Goal: Check status: Check status

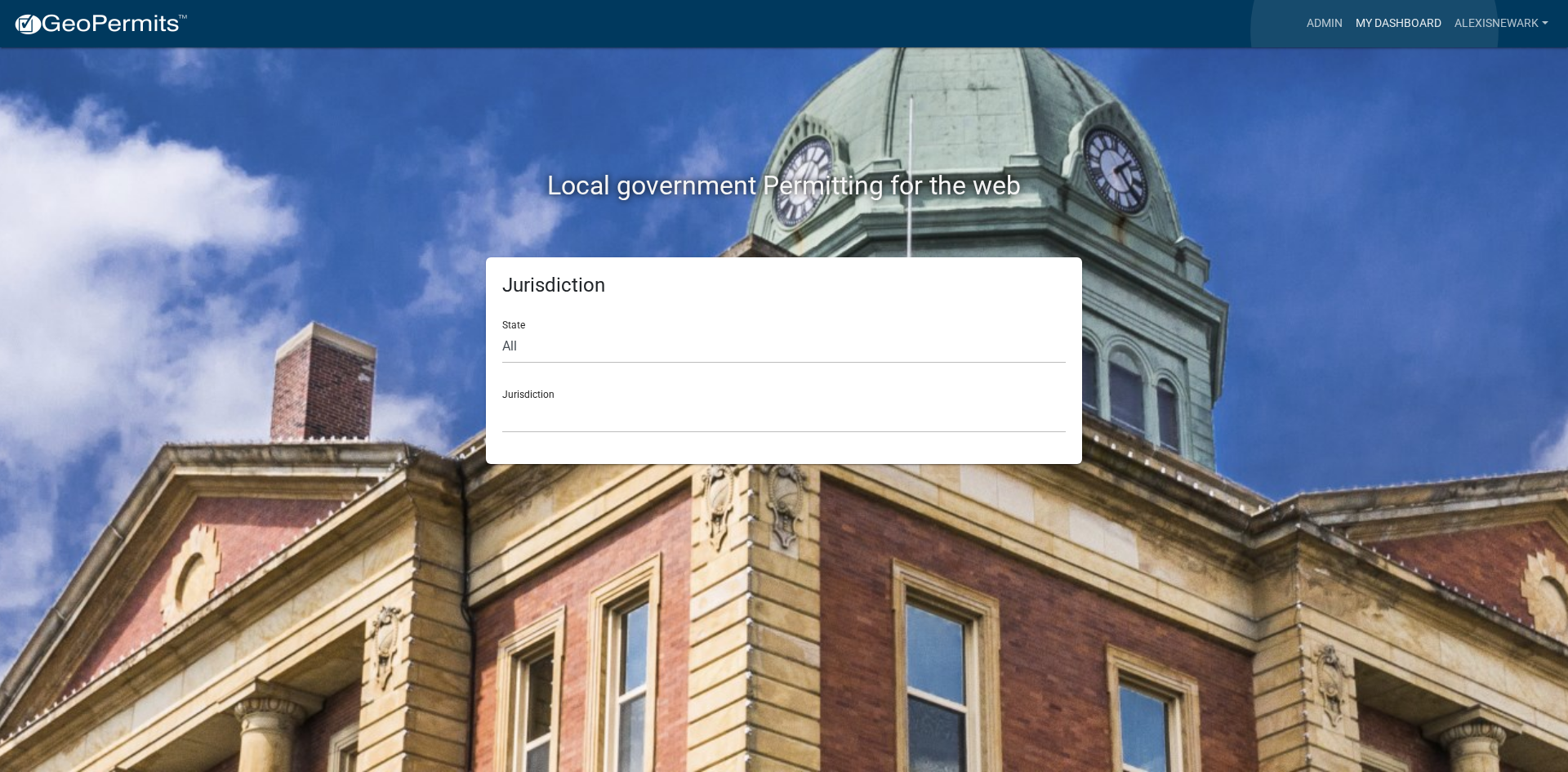
click at [1254, 31] on link "My Dashboard" at bounding box center [1399, 24] width 98 height 31
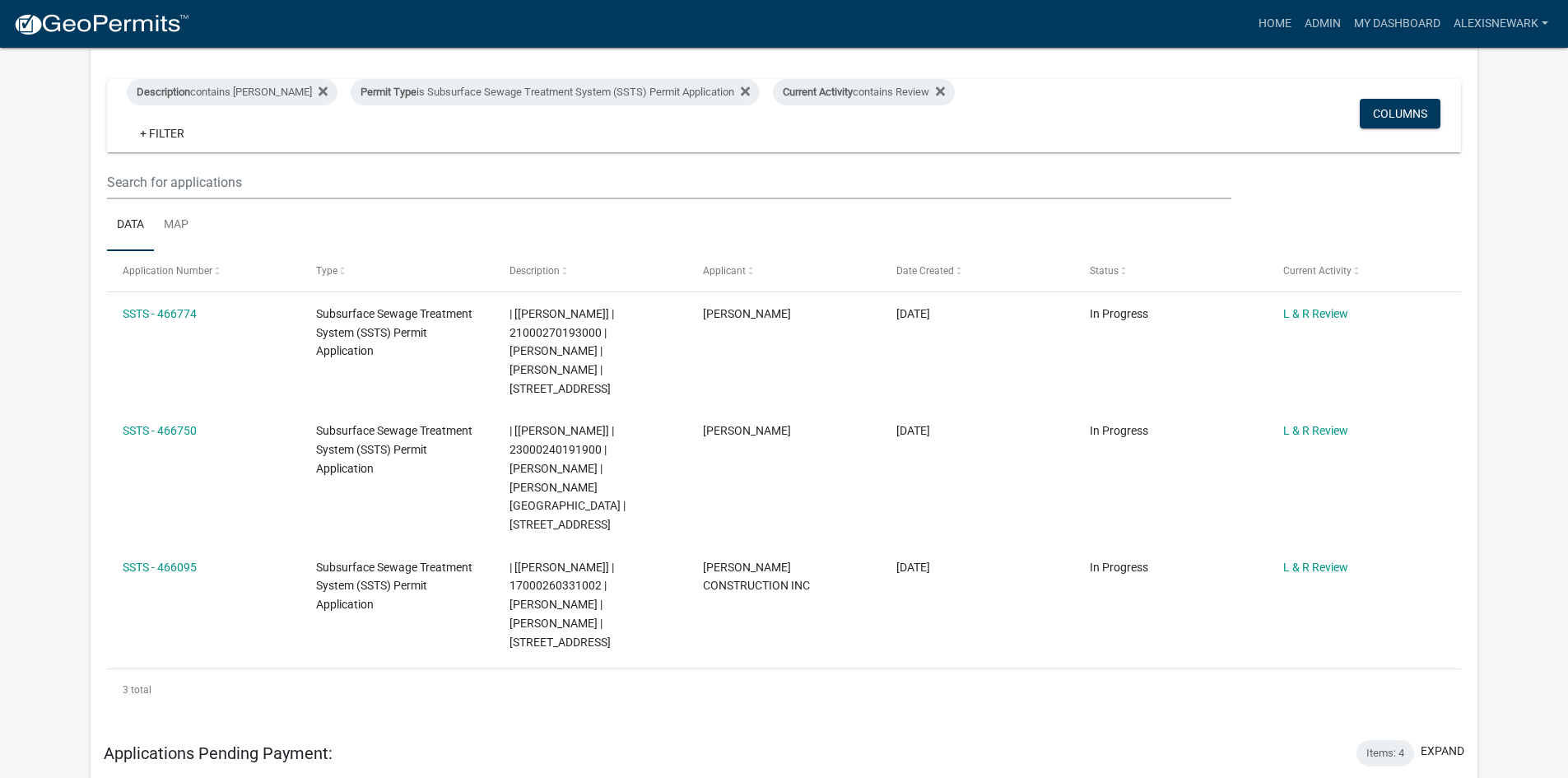
scroll to position [267, 0]
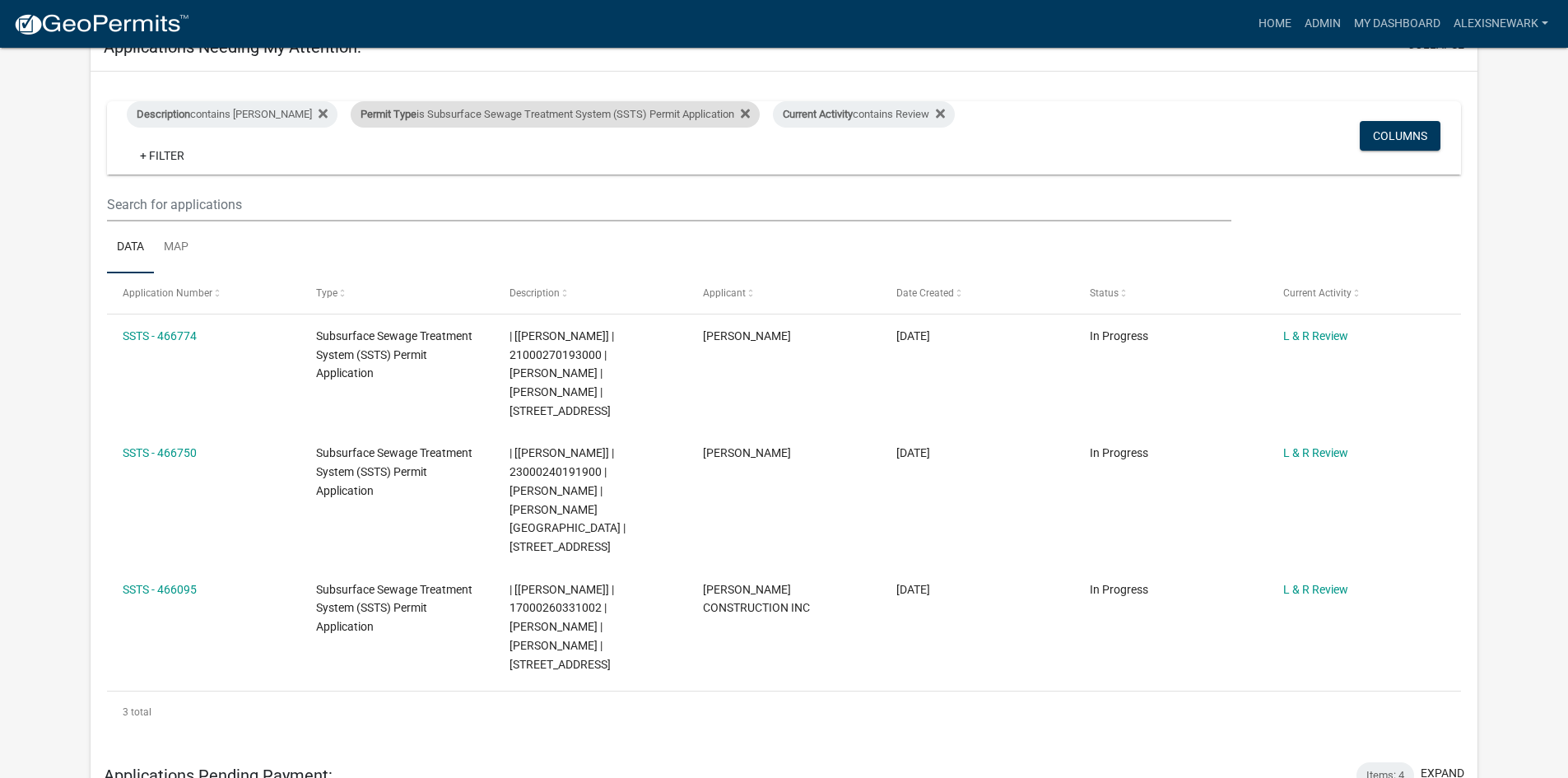
click at [362, 116] on span "Permit Type" at bounding box center [388, 114] width 56 height 12
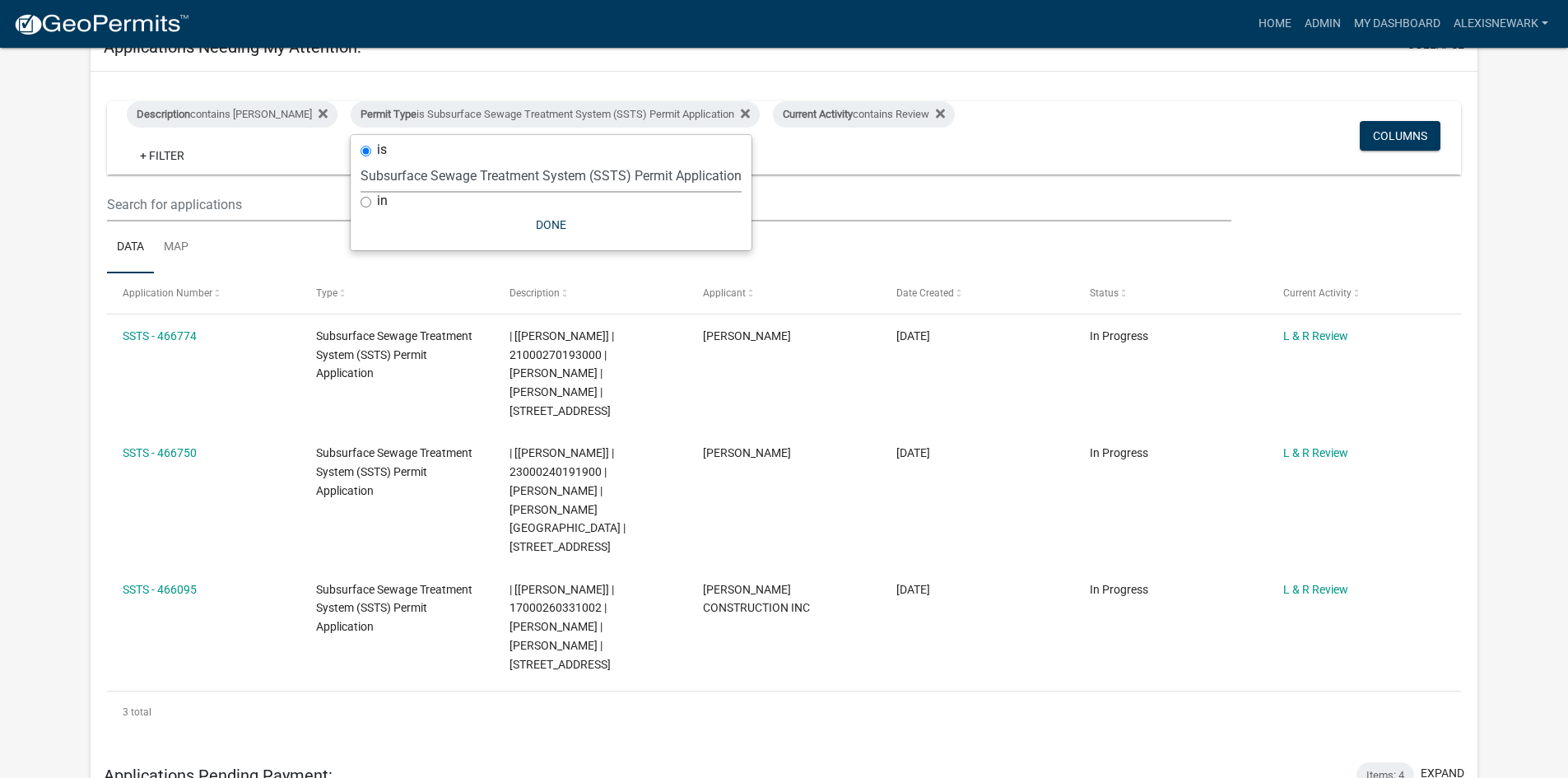
click at [456, 181] on select "Select an option Building Contractor / Excavators (Registration) Building Contr…" at bounding box center [551, 175] width 381 height 33
select select "79d4bf26-a84c-4898-8d16-9ebea2345fb4"
click at [361, 171] on select "Select an option Building Contractor / Excavators (Registration) Building Contr…" at bounding box center [551, 175] width 381 height 33
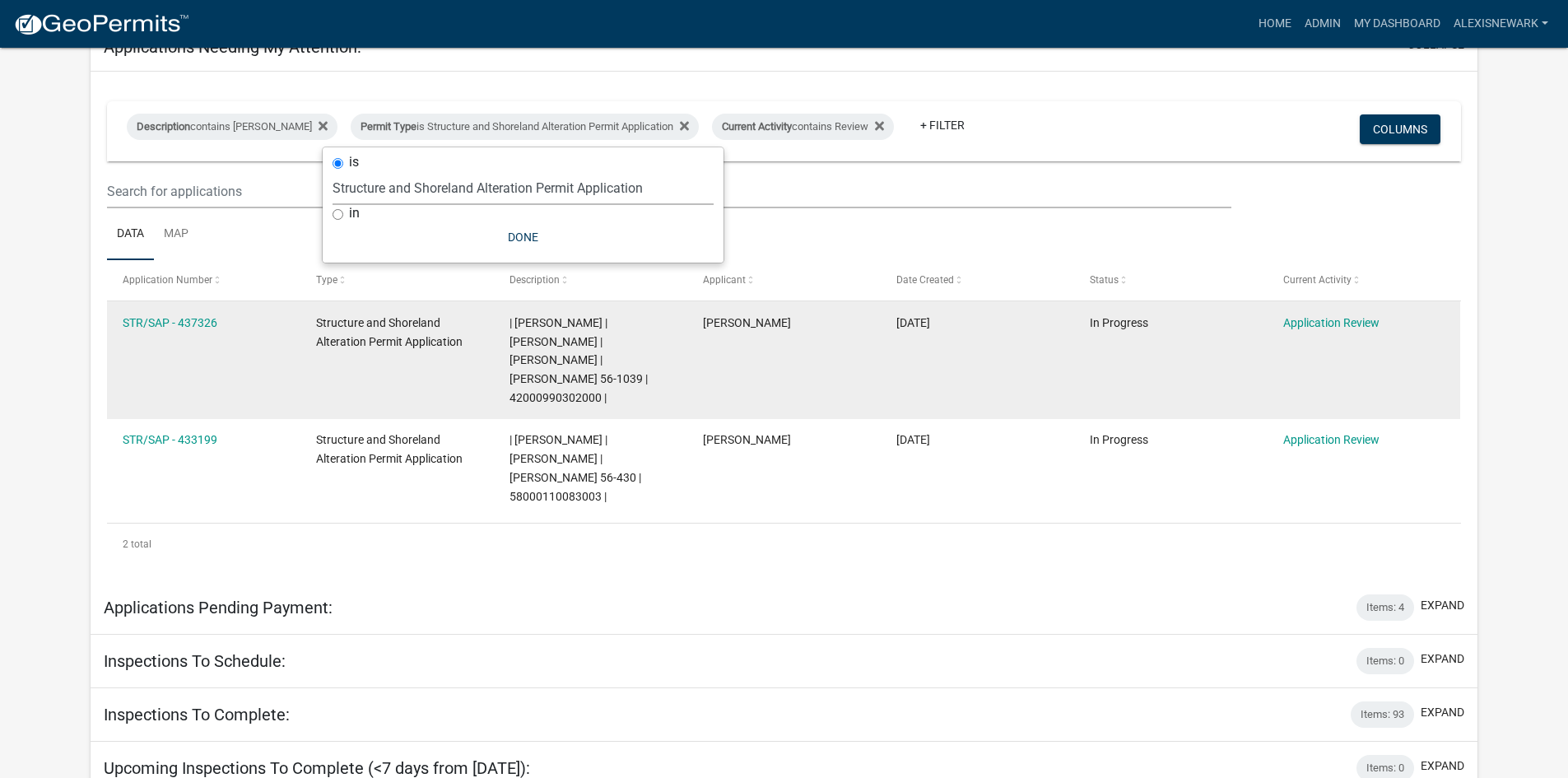
click at [552, 386] on div "| Alexis Newark | GENE ZSEDENY | LINDA M ZSEDENY | Jacobs 56-1039 | 42000990302…" at bounding box center [590, 361] width 161 height 94
click at [553, 380] on span "| Alexis Newark | GENE ZSEDENY | LINDA M ZSEDENY | Jacobs 56-1039 | 42000990302…" at bounding box center [578, 360] width 138 height 88
copy span "42000990302000"
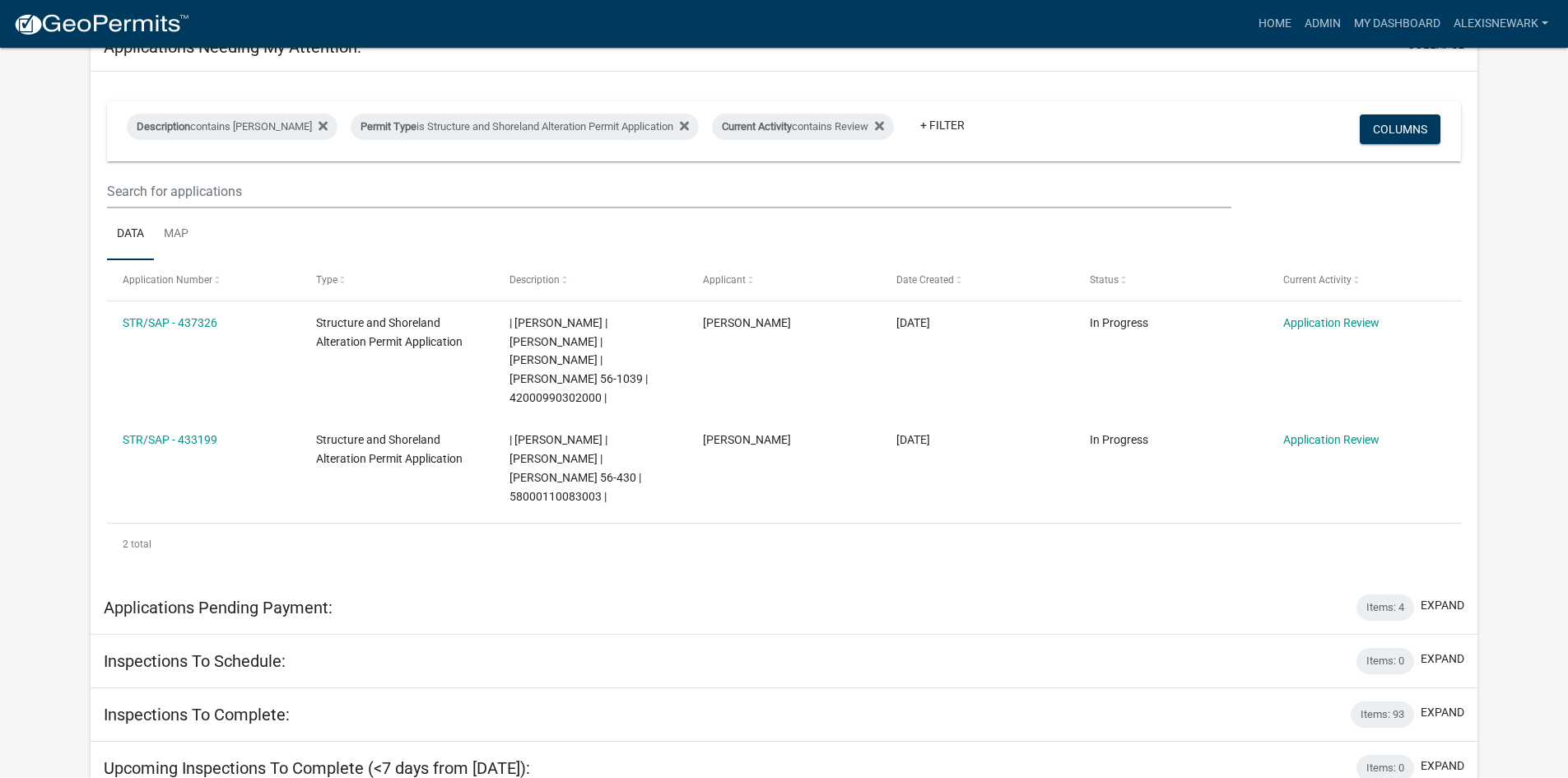
click at [41, 322] on app-user-applications "more_horiz Home Admin My Dashboard alexisnewark Admin Account Logout My Dashboa…" at bounding box center [784, 368] width 1568 height 1175
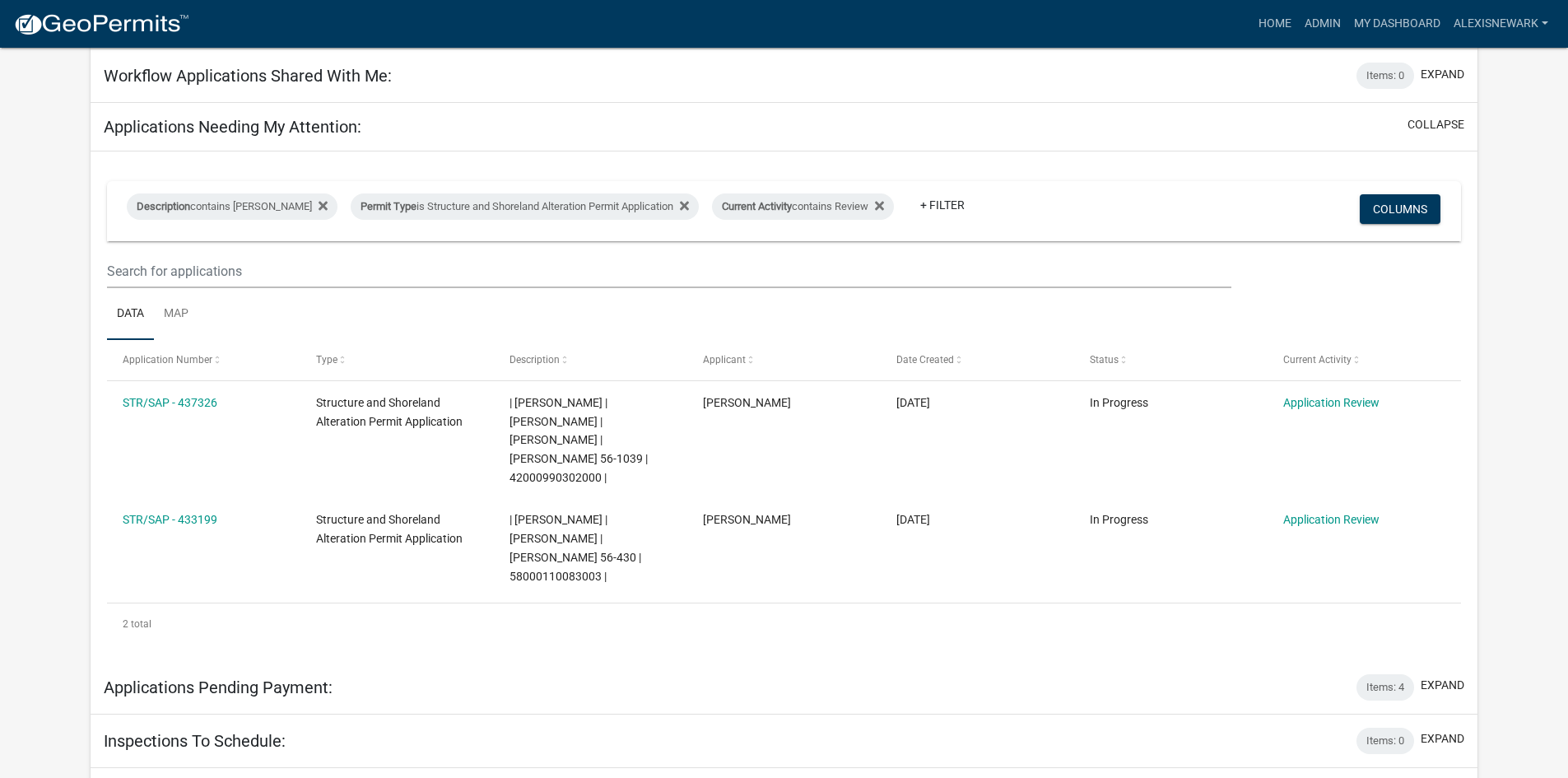
scroll to position [144, 0]
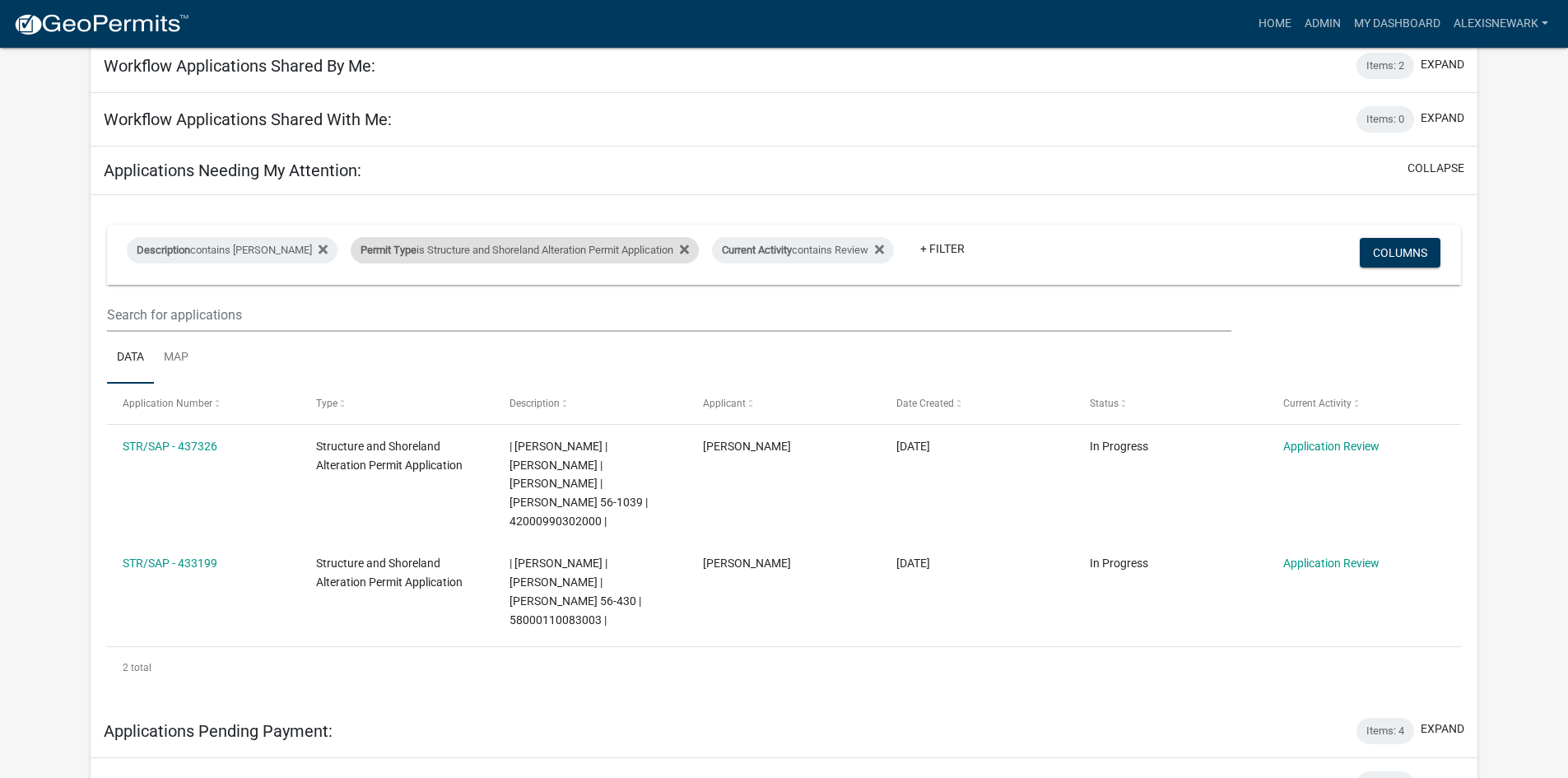
click at [558, 256] on div "Permit Type is Structure and Shoreland Alteration Permit Application" at bounding box center [524, 250] width 348 height 27
select select "79d4bf26-a84c-4898-8d16-9ebea2345fb4"
click at [1264, 333] on app-user-applications "more_horiz Home Admin My Dashboard alexisnewark Admin Account Logout My Dashboa…" at bounding box center [784, 491] width 1568 height 1175
click at [544, 245] on div "Permit Type is Structure and Shoreland Alteration Permit Application" at bounding box center [524, 250] width 348 height 27
click at [523, 302] on select "Select an option Building Contractor / Excavators (Registration) Building Contr…" at bounding box center [522, 311] width 381 height 33
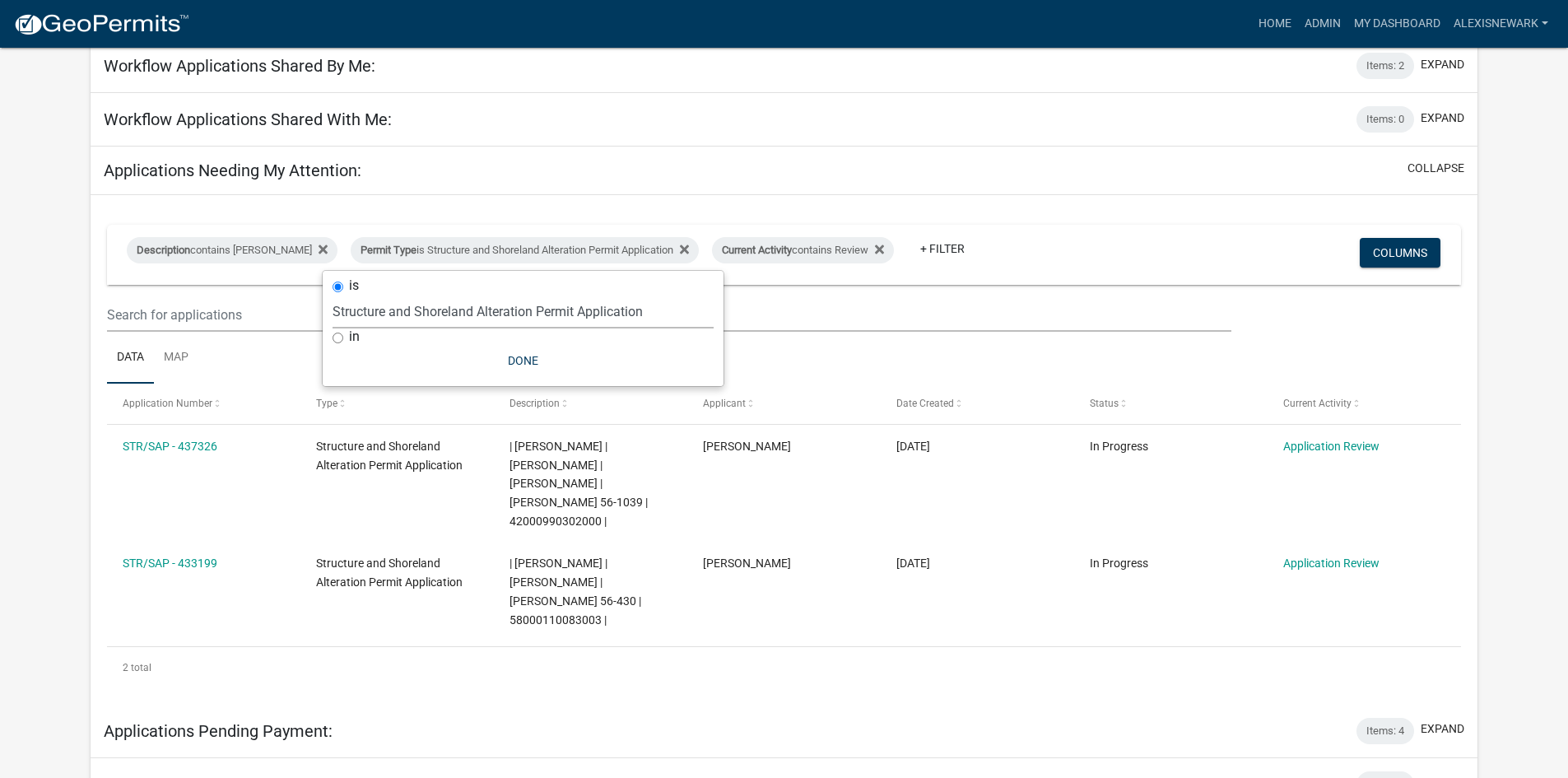
select select "68d28c81-f724-4f90-9ad3-bed34bf6fb80"
click at [361, 295] on select "Select an option Building Contractor / Excavators (Registration) Building Contr…" at bounding box center [522, 311] width 381 height 33
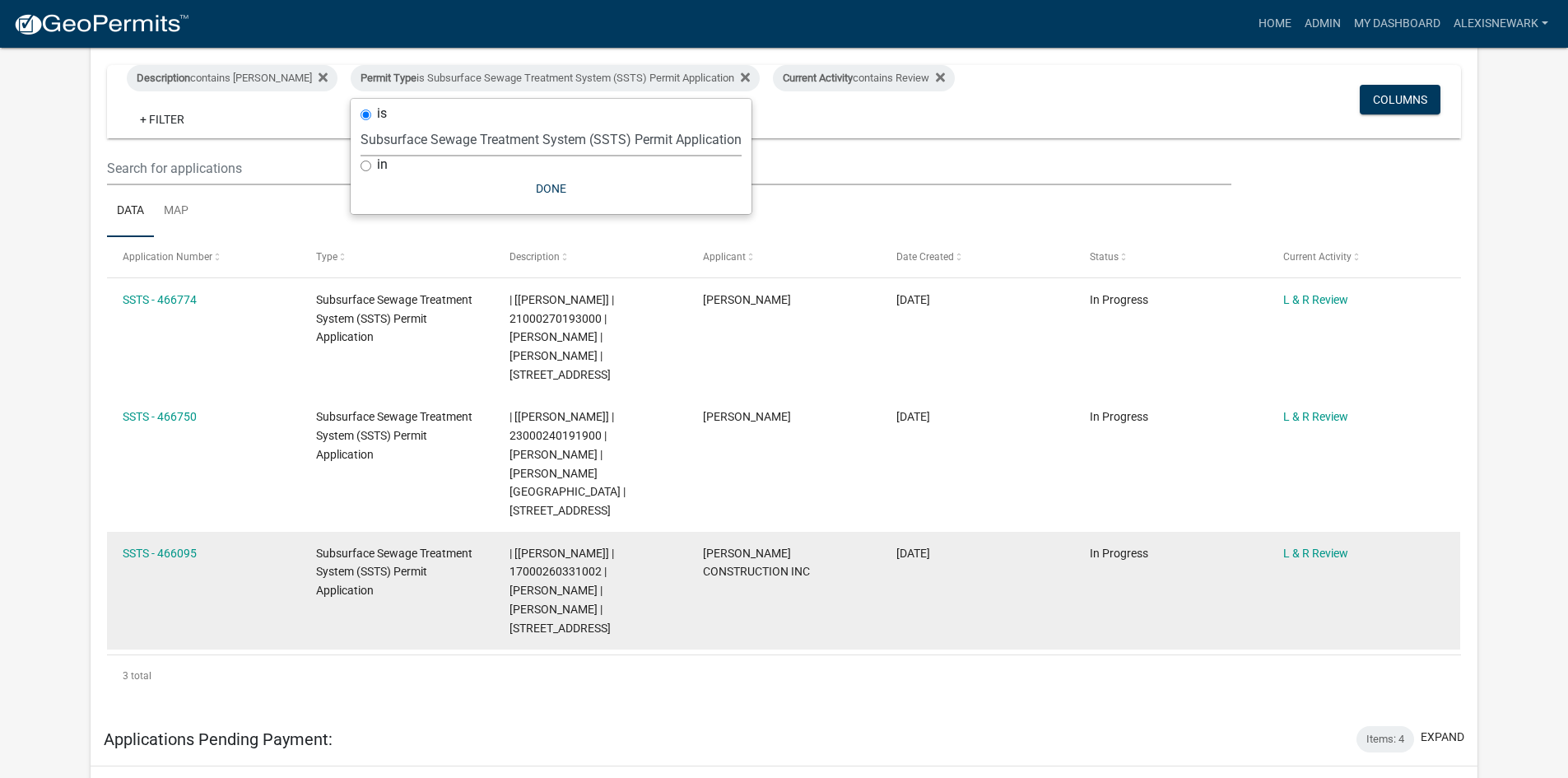
scroll to position [329, 0]
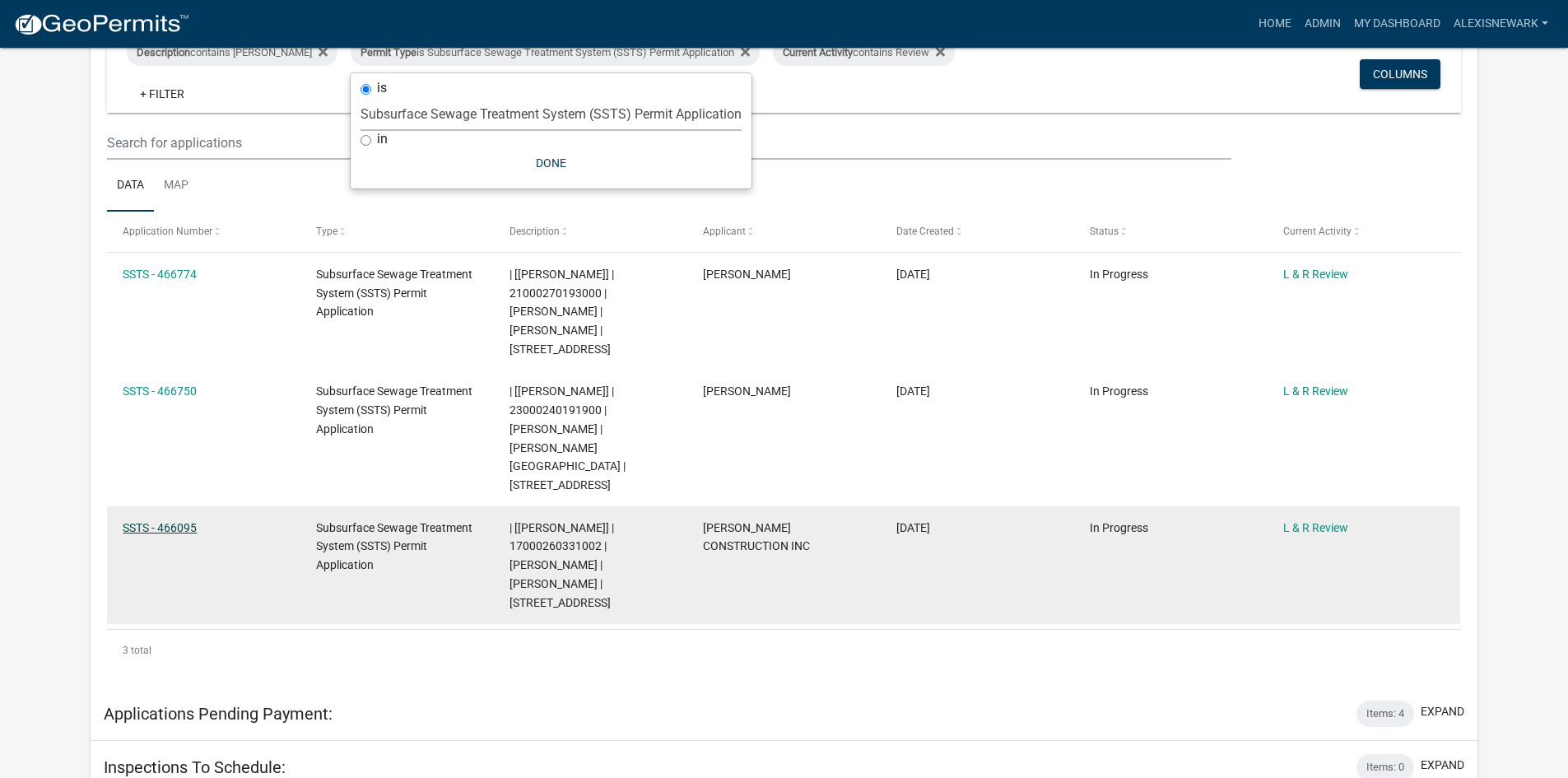
click at [162, 521] on link "SSTS - 466095" at bounding box center [159, 528] width 74 height 13
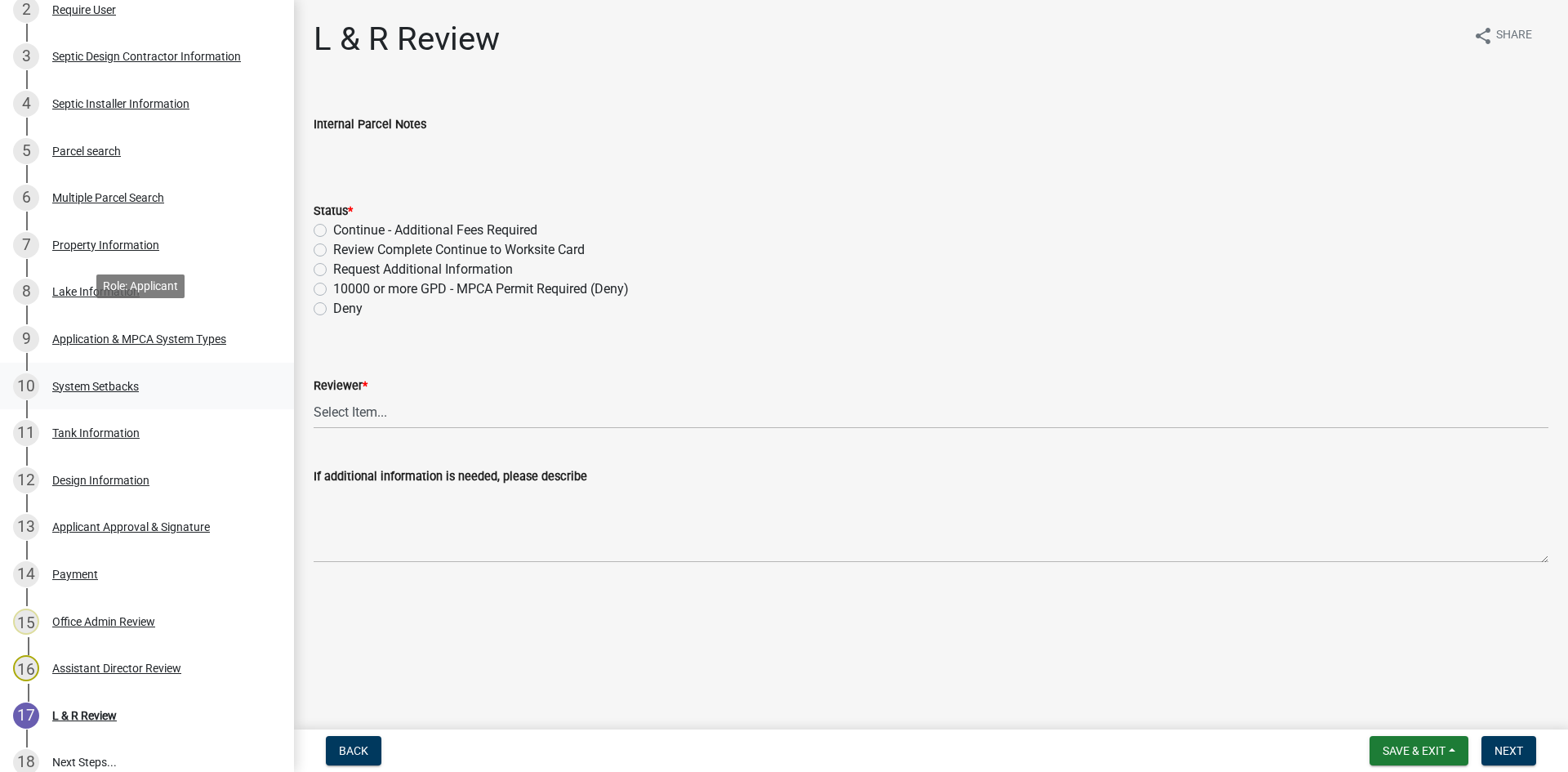
scroll to position [408, 0]
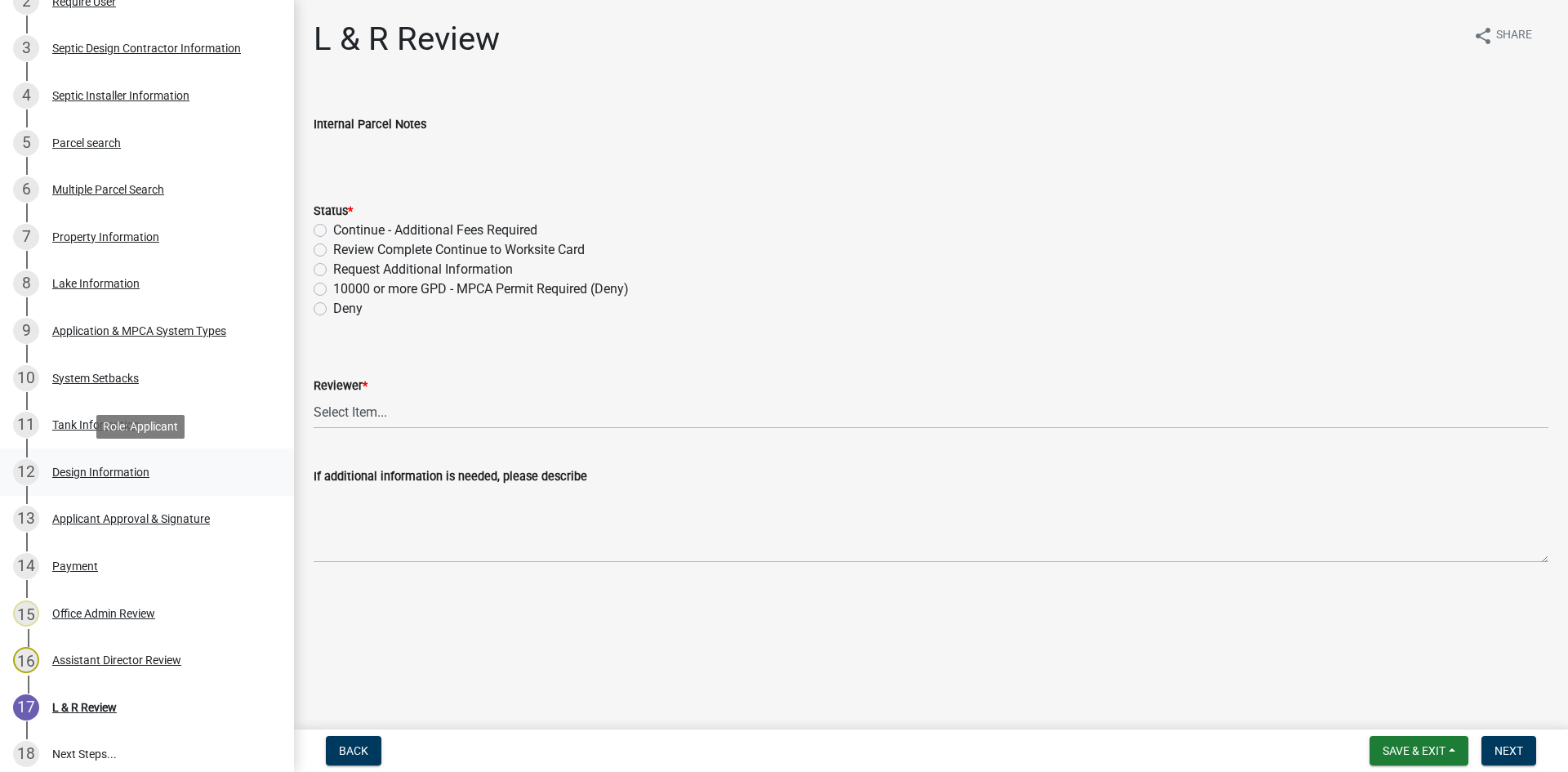
click at [152, 463] on div "12 Design Information" at bounding box center [140, 473] width 255 height 27
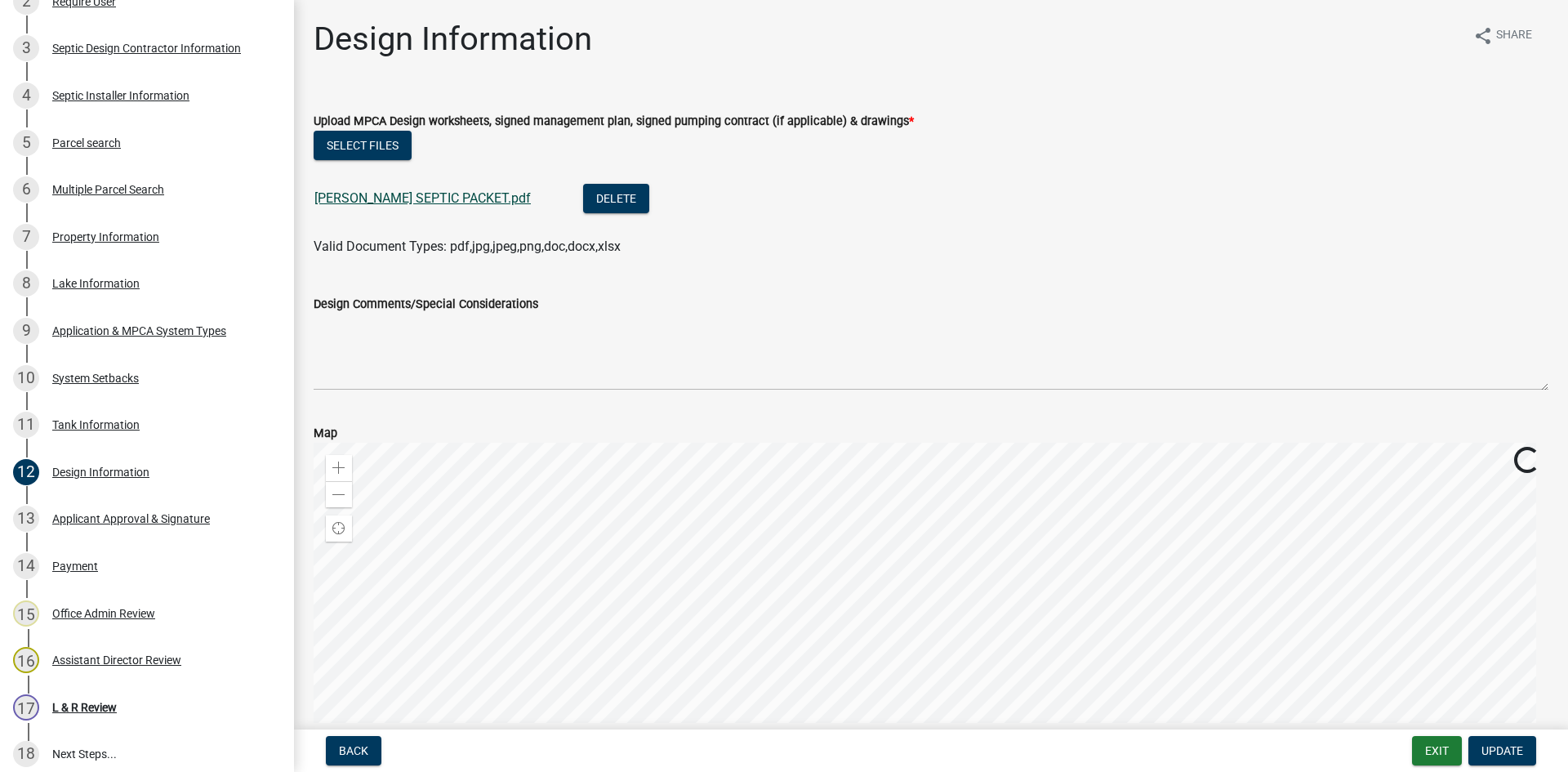
click at [419, 199] on link "QUINNILD SEPTIC PACKET.pdf" at bounding box center [422, 198] width 217 height 15
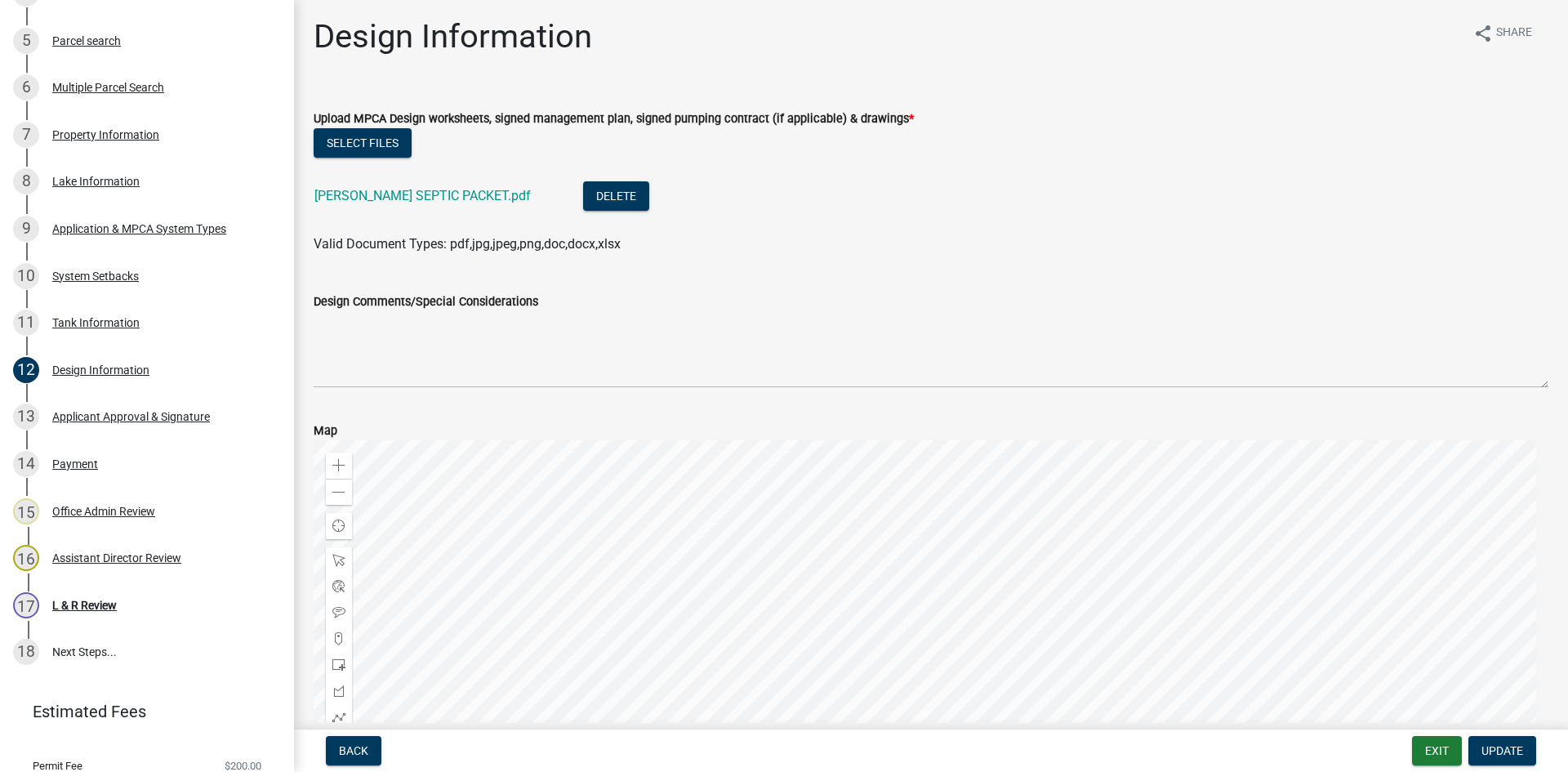
scroll to position [0, 0]
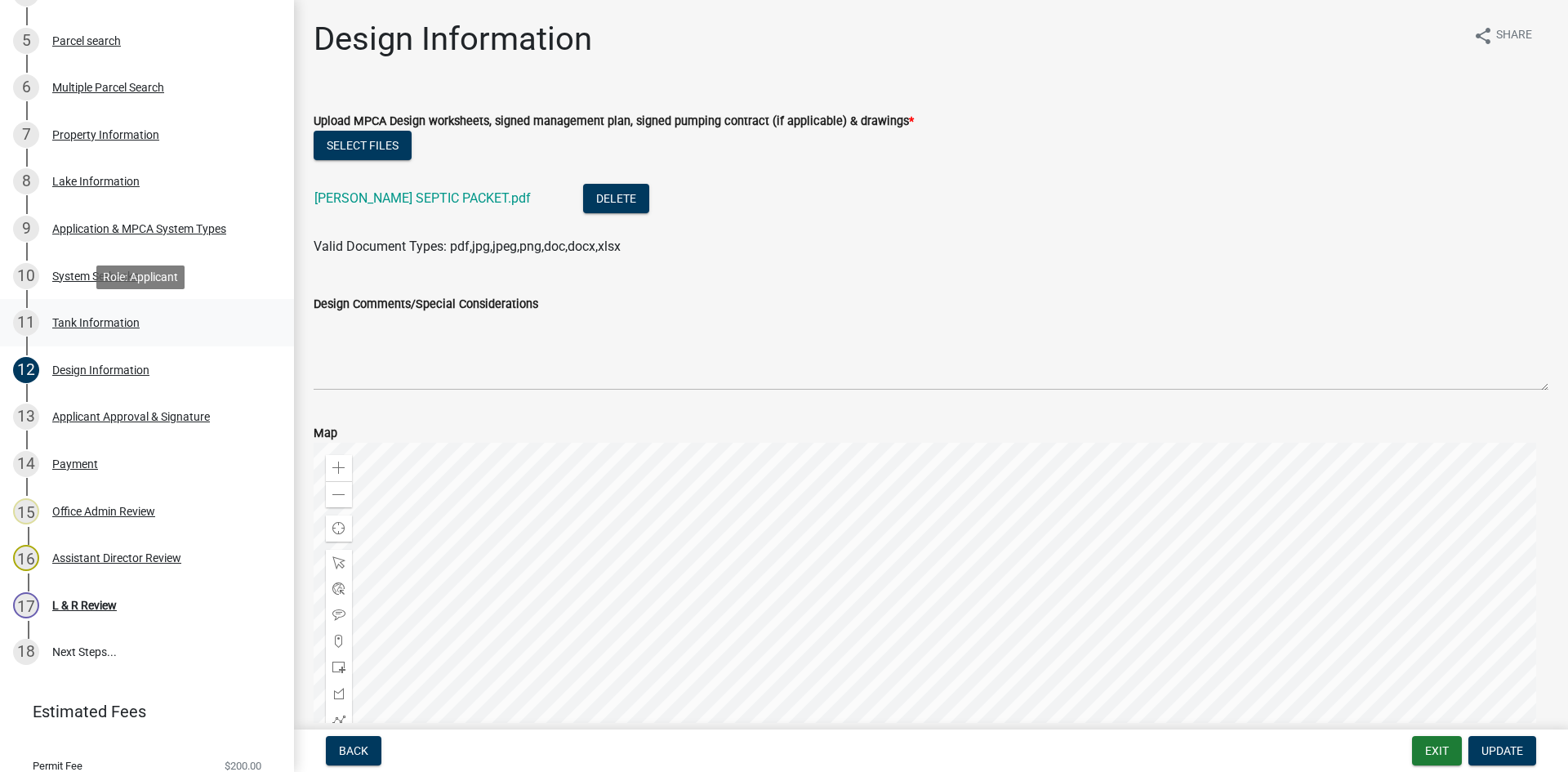
click at [137, 318] on div "Tank Information" at bounding box center [96, 323] width 87 height 11
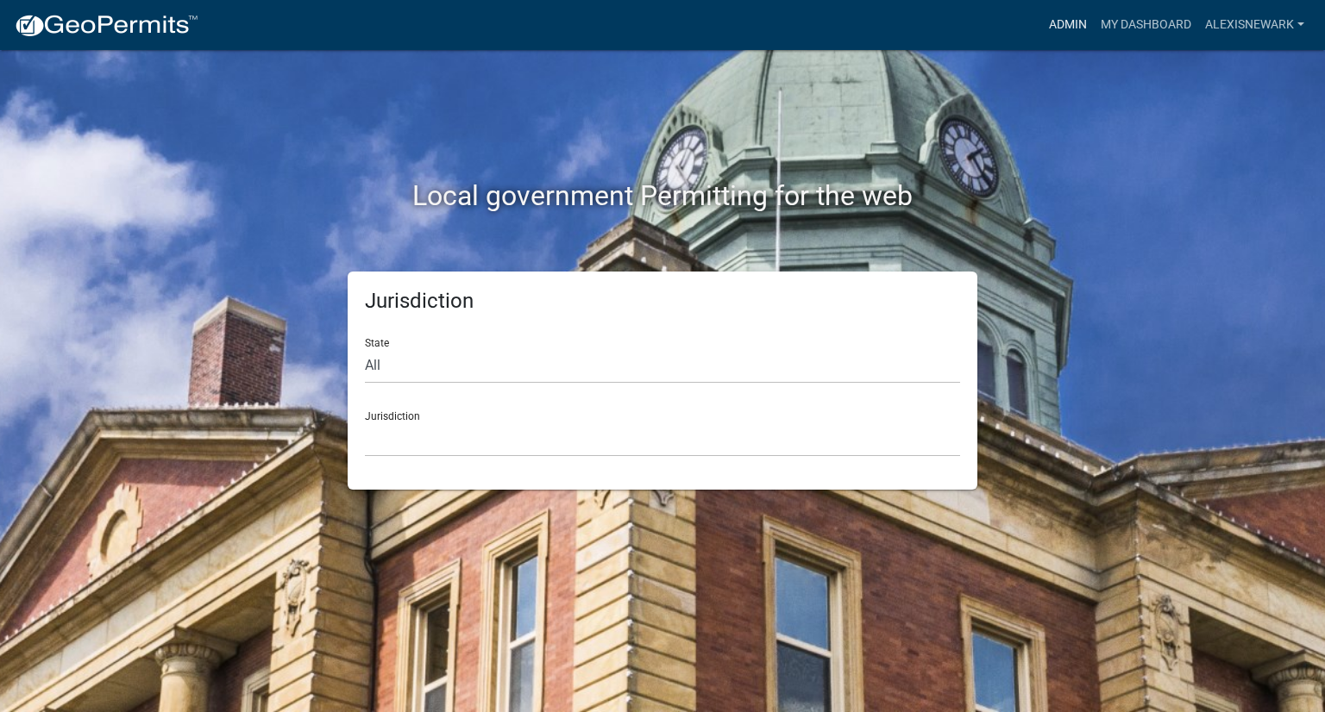
click at [1052, 24] on link "Admin" at bounding box center [1068, 25] width 52 height 33
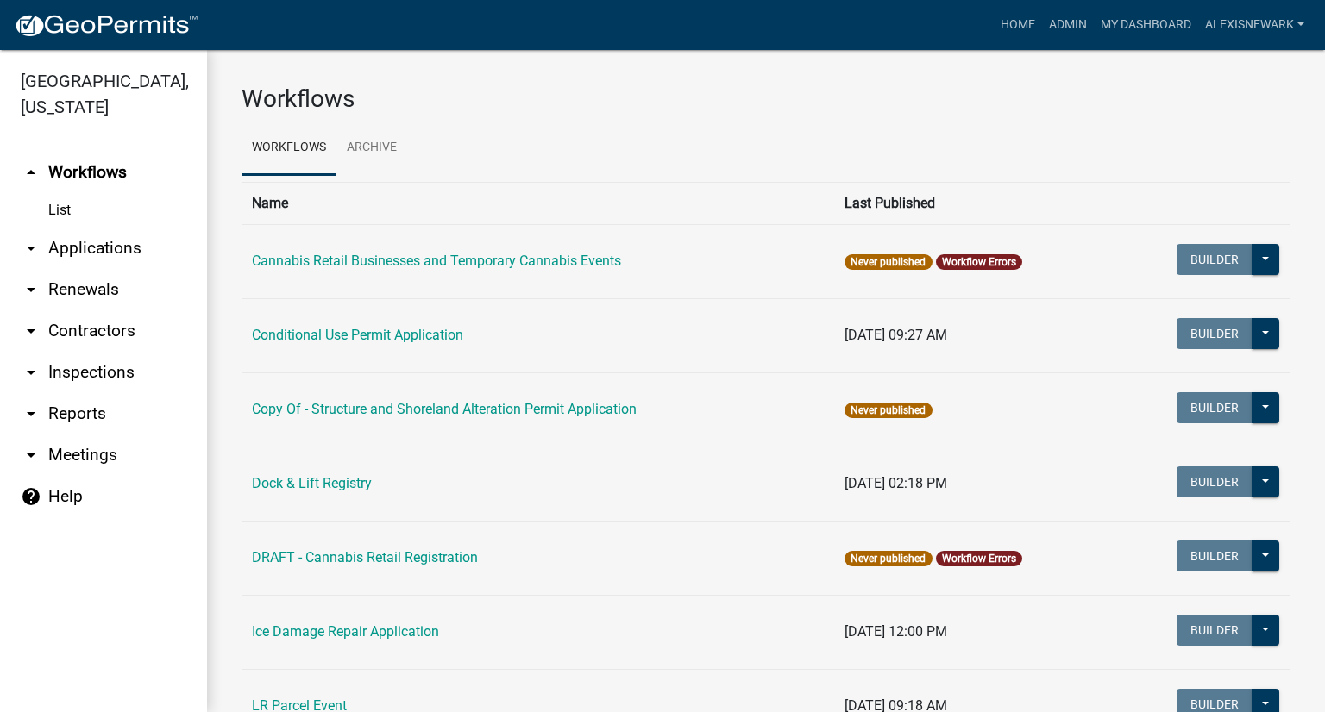
click at [146, 247] on link "arrow_drop_down Applications" at bounding box center [103, 248] width 207 height 41
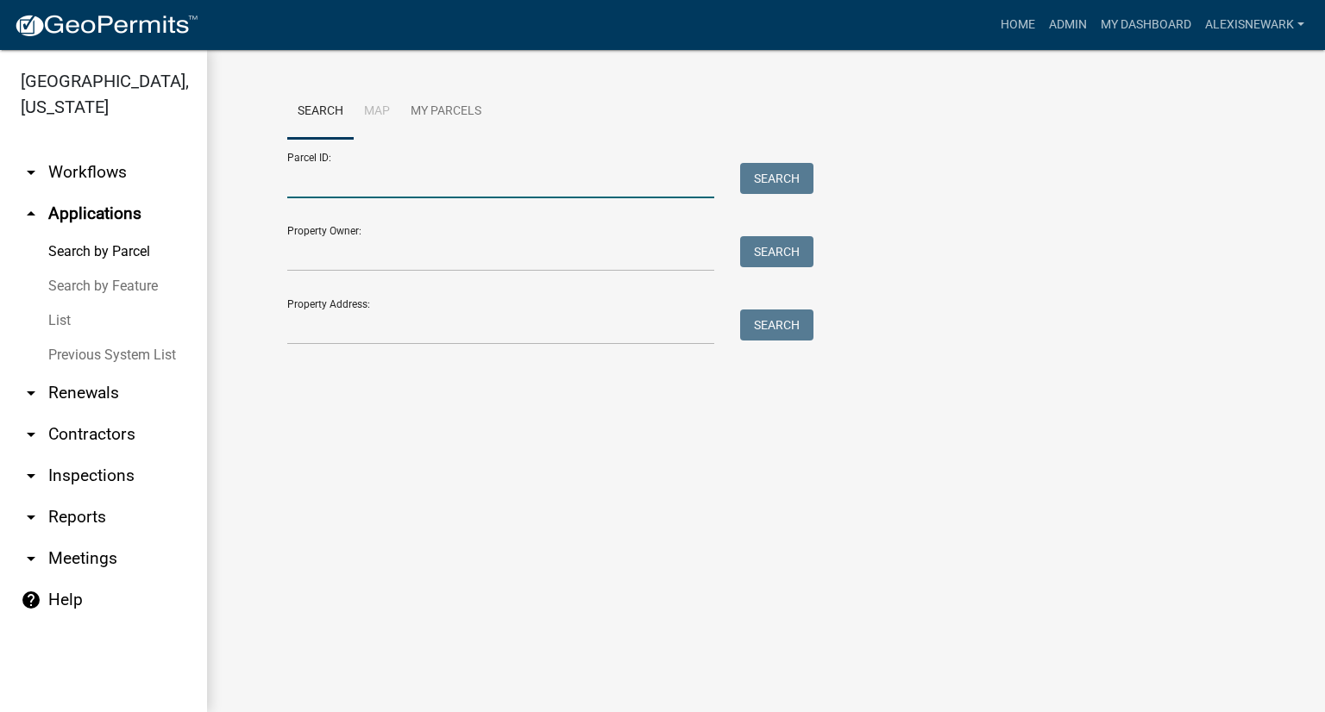
click at [393, 192] on input "Parcel ID:" at bounding box center [500, 180] width 427 height 35
paste input "42000990302000"
type input "42000990302000"
click at [766, 173] on button "Search" at bounding box center [776, 178] width 73 height 31
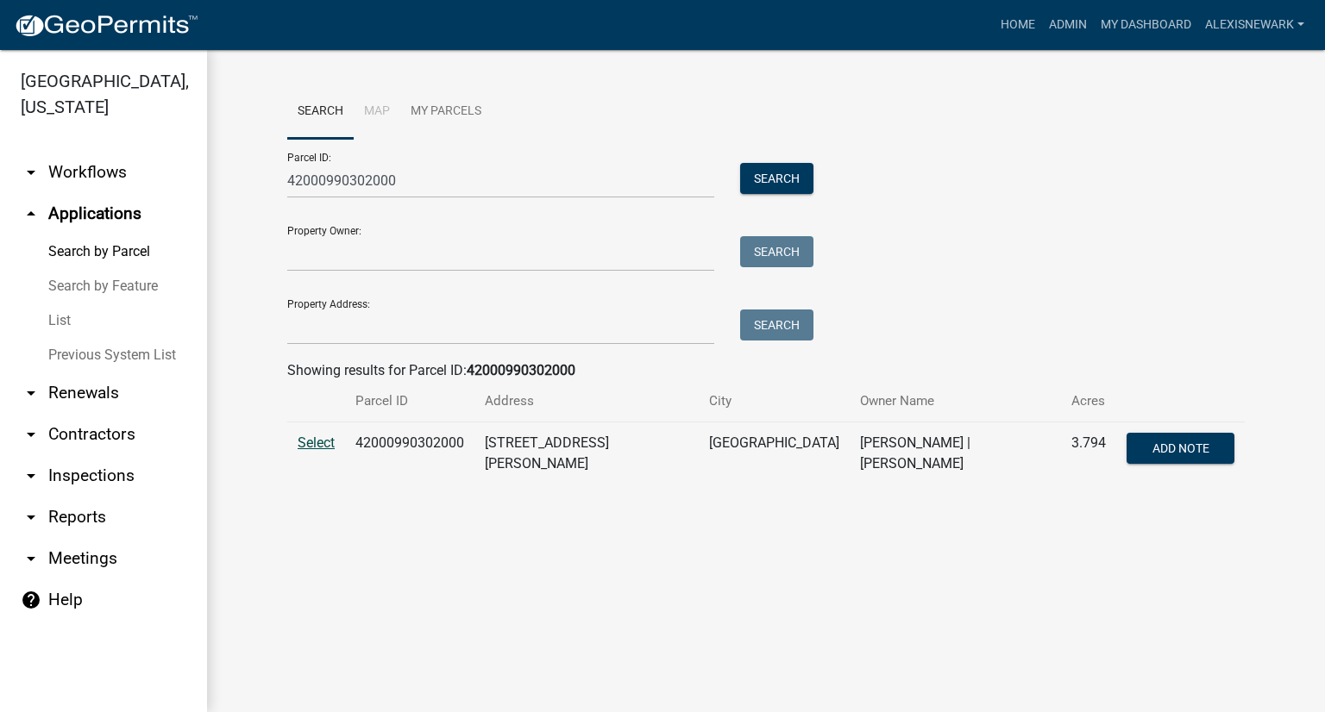
click at [314, 442] on span "Select" at bounding box center [316, 443] width 37 height 16
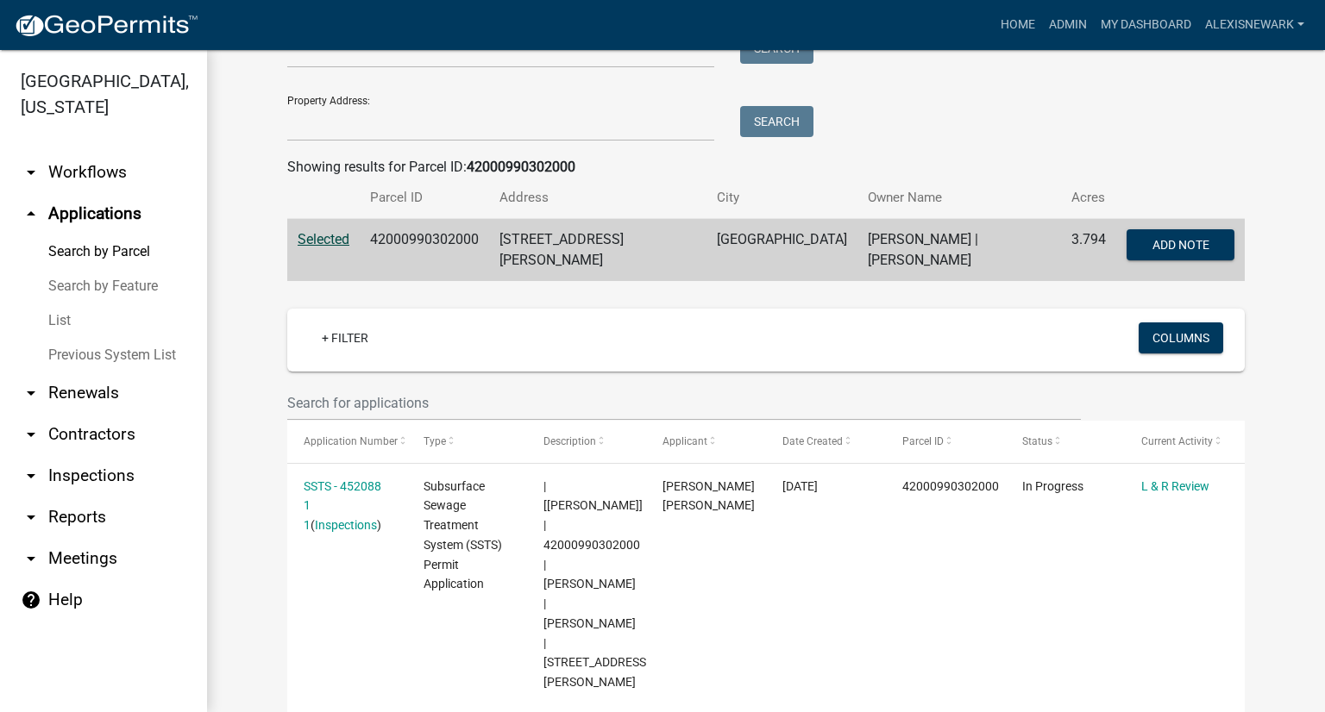
scroll to position [149, 0]
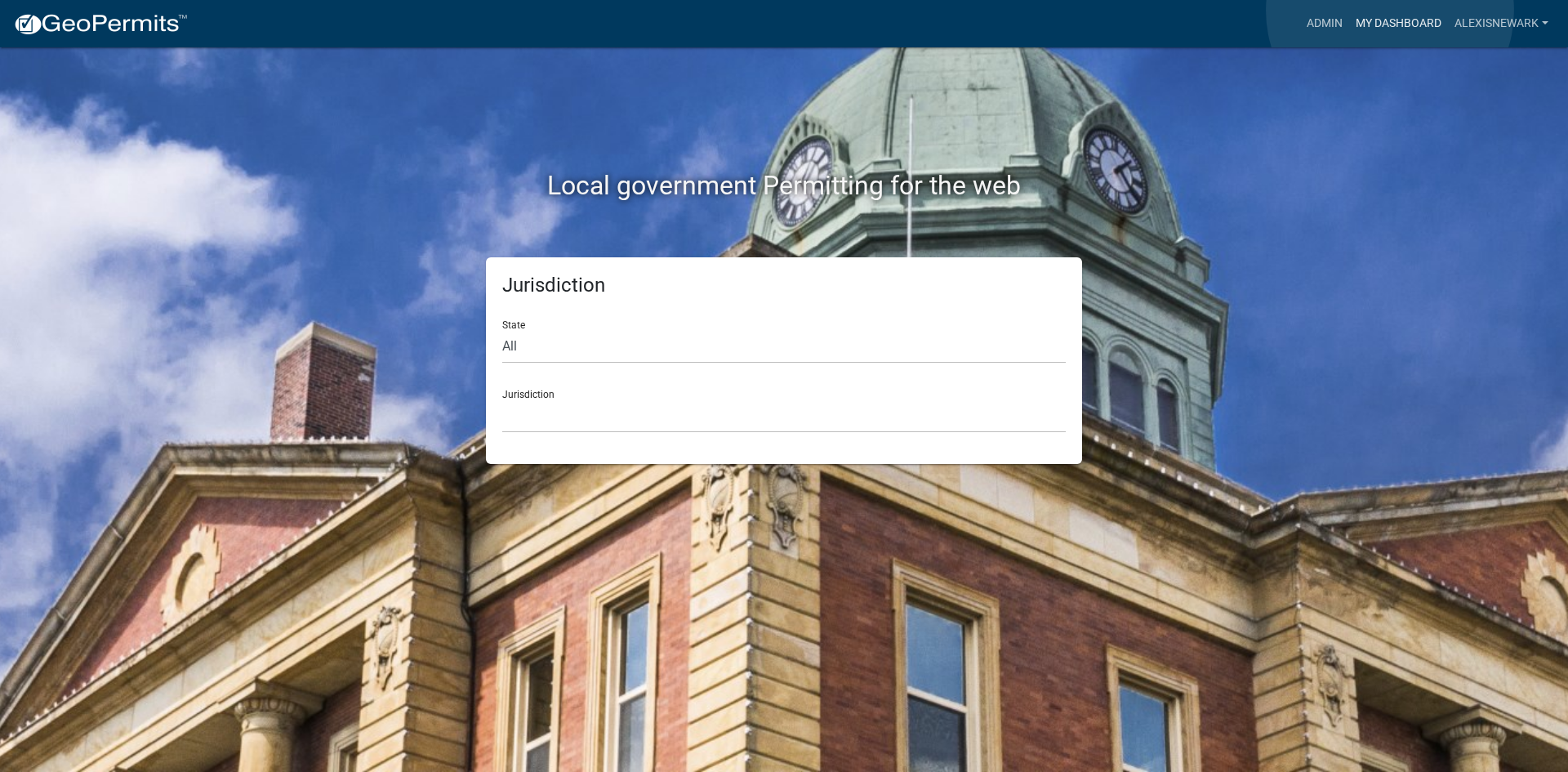
click at [1390, 10] on link "My Dashboard" at bounding box center [1399, 24] width 98 height 31
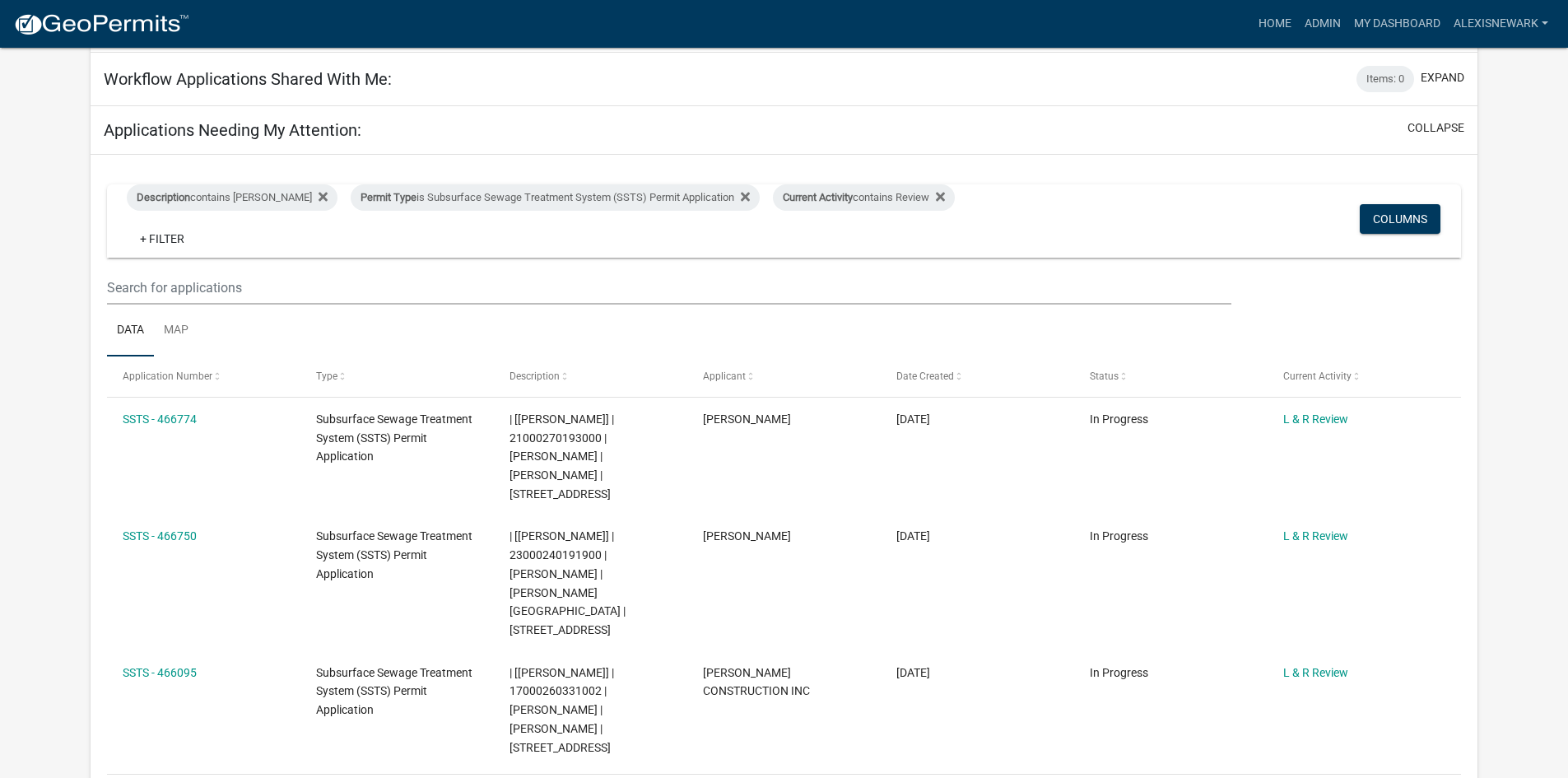
scroll to position [171, 0]
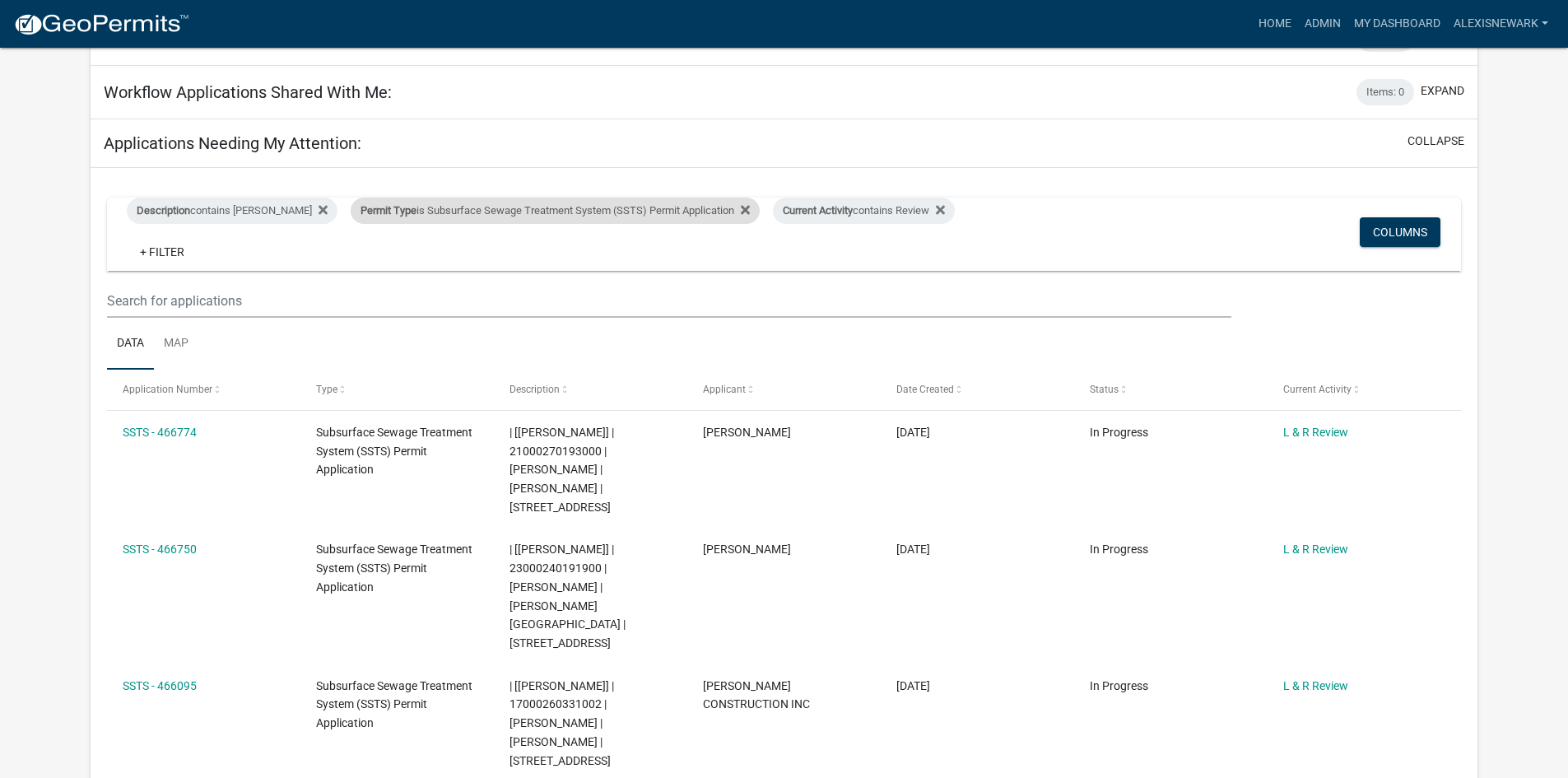
click at [469, 222] on div "Permit Type is Subsurface Sewage Treatment System (SSTS) Permit Application" at bounding box center [554, 211] width 409 height 27
select select "68d28c81-f724-4f90-9ad3-bed34bf6fb80"
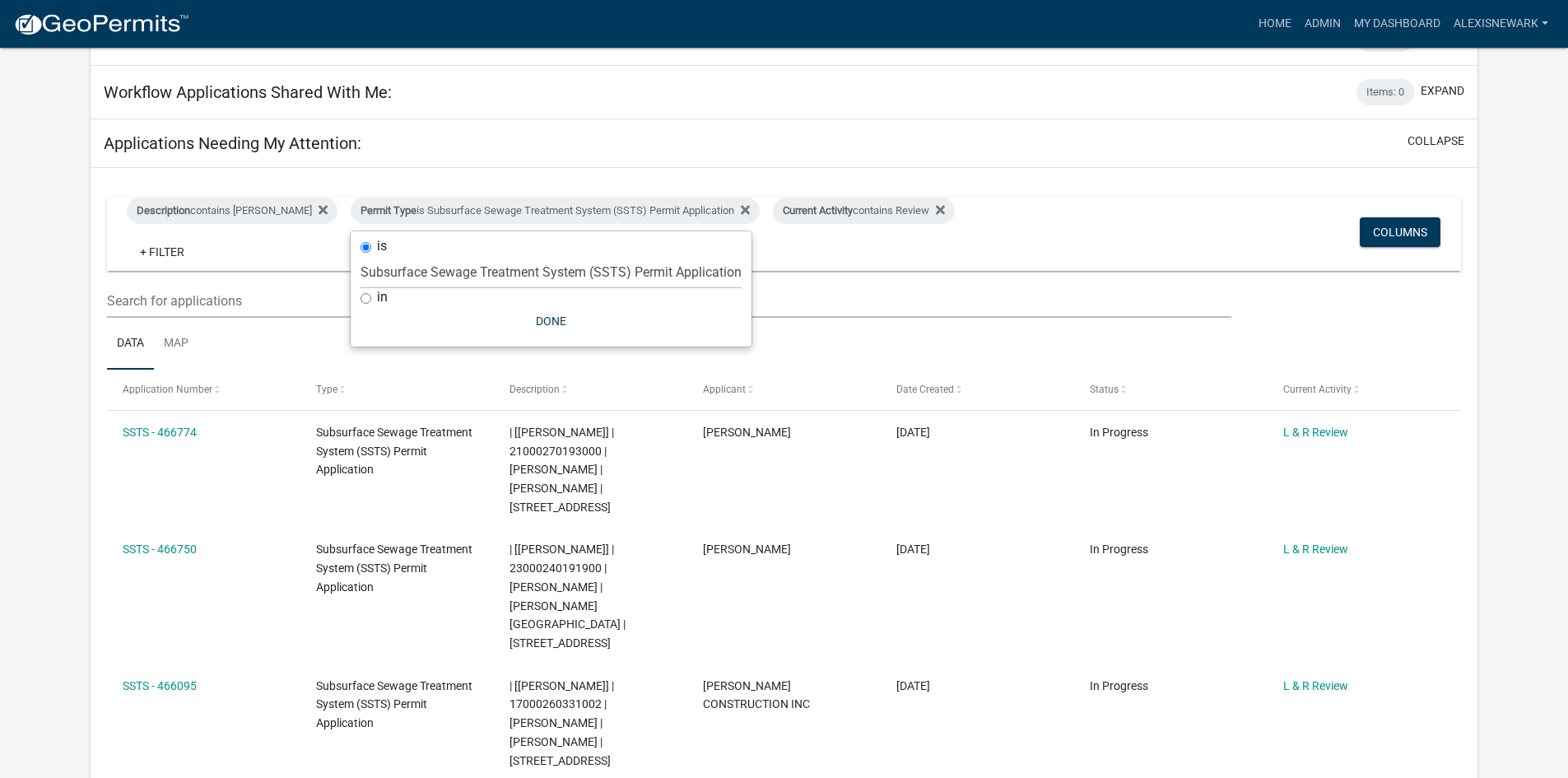
click at [679, 156] on div "Applications Needing My Attention: collapse" at bounding box center [784, 143] width 1387 height 49
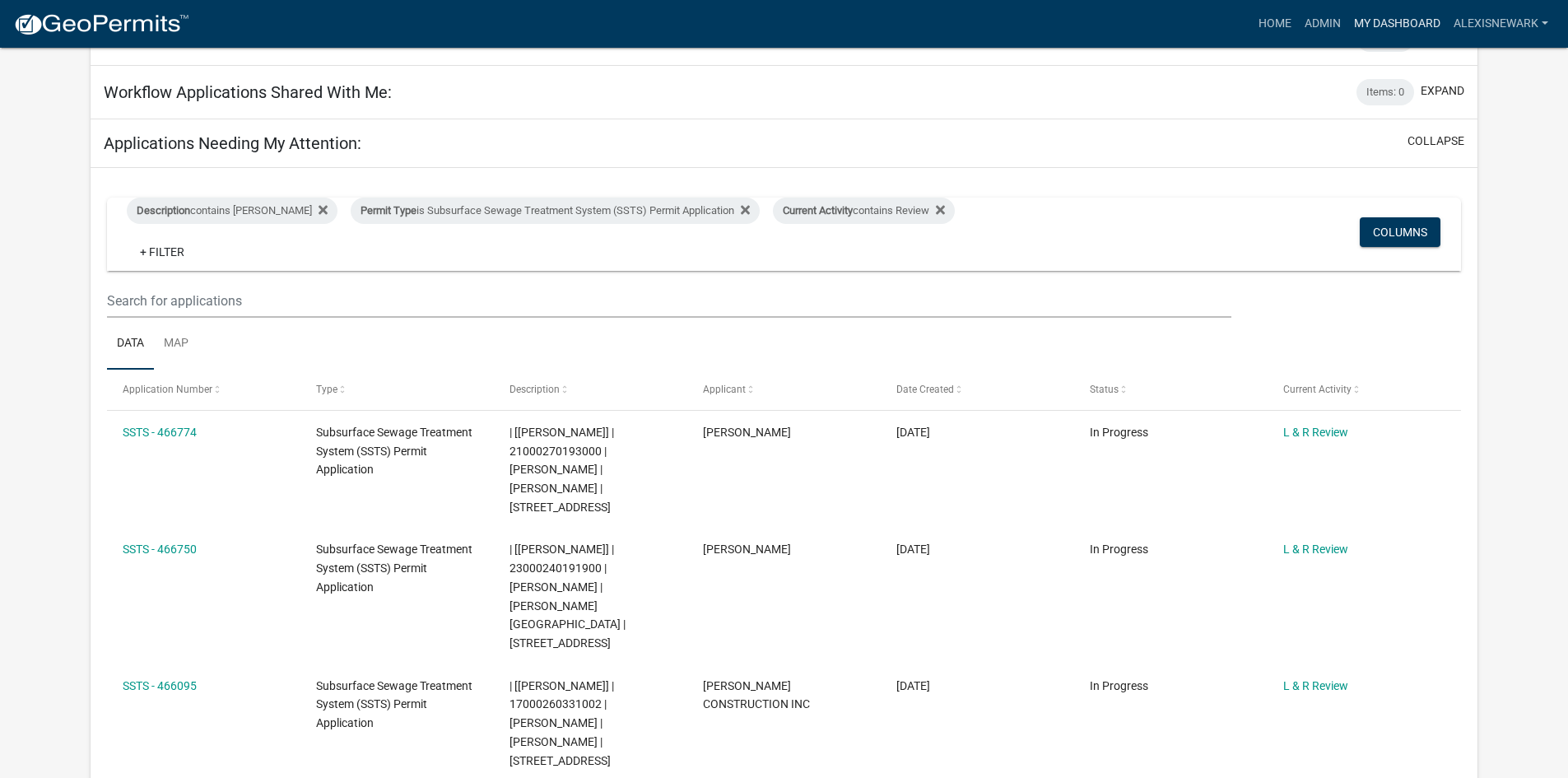
click at [1372, 24] on link "My Dashboard" at bounding box center [1397, 24] width 99 height 32
click at [1328, 26] on link "Admin" at bounding box center [1323, 24] width 50 height 32
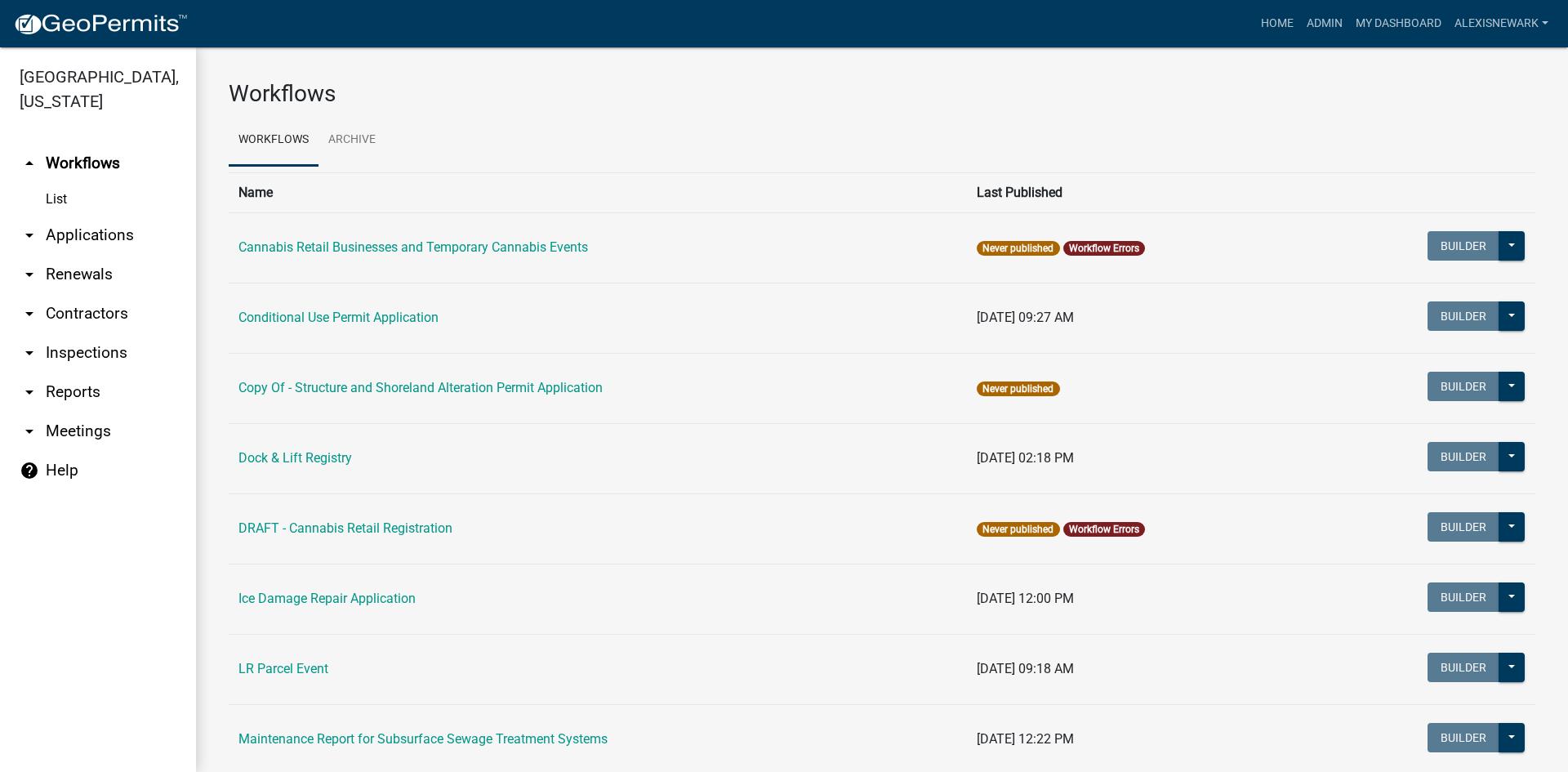
click at [68, 238] on link "arrow_drop_down Applications" at bounding box center [98, 235] width 196 height 39
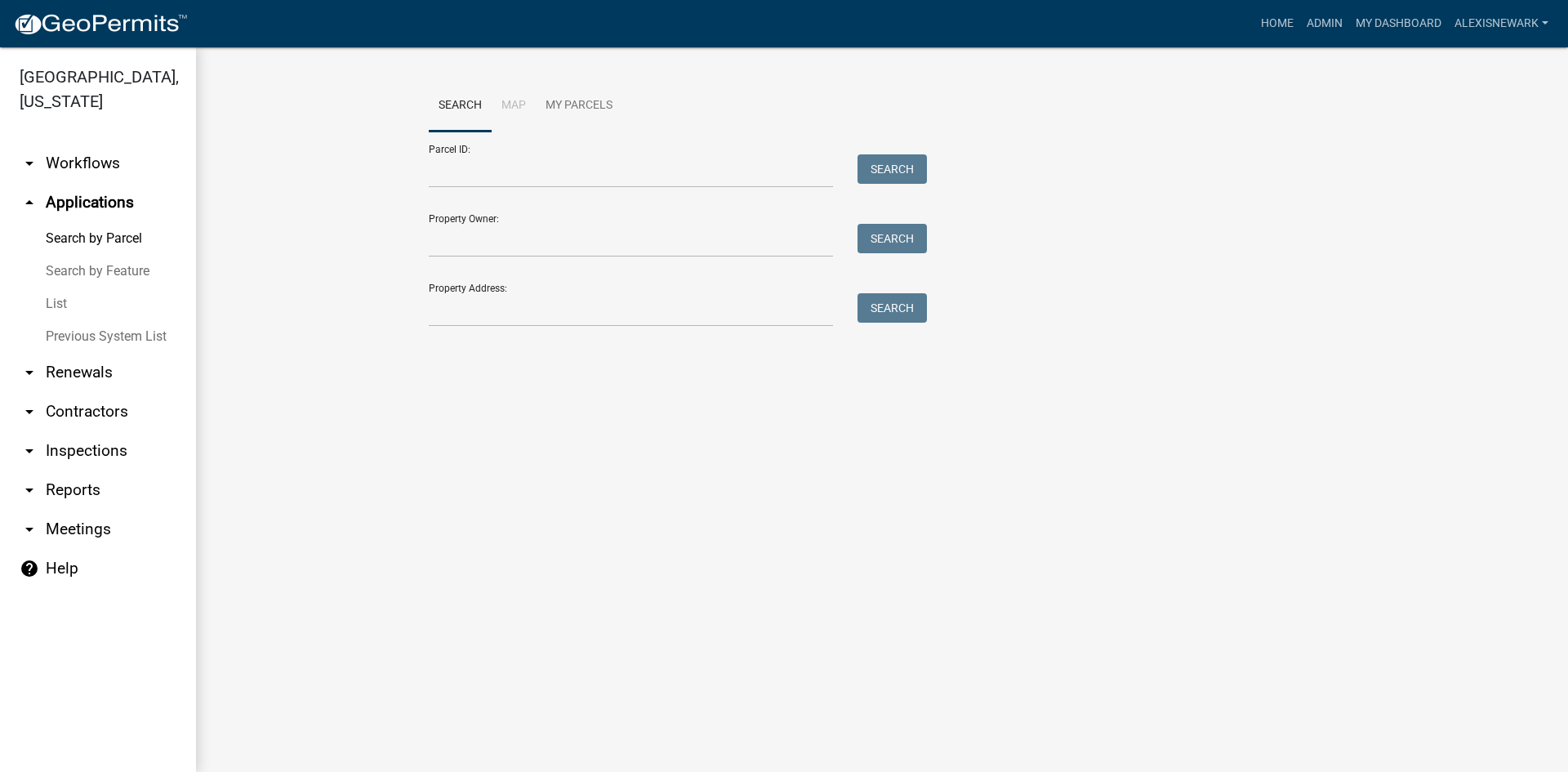
click at [530, 146] on div "Parcel ID: Search" at bounding box center [673, 160] width 490 height 57
click at [537, 171] on input "Parcel ID:" at bounding box center [631, 171] width 404 height 33
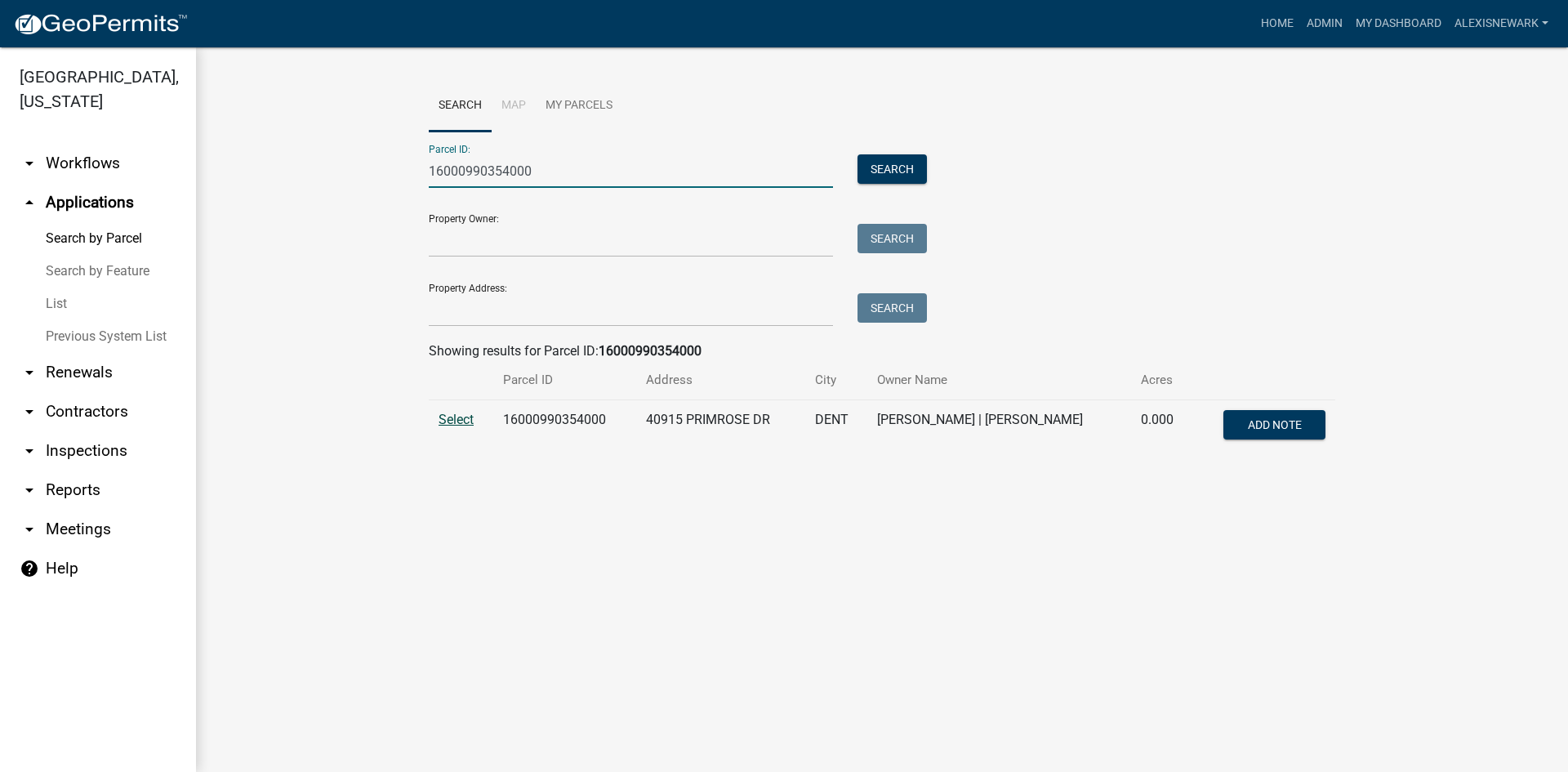
type input "16000990354000"
click at [454, 419] on span "Select" at bounding box center [455, 420] width 35 height 15
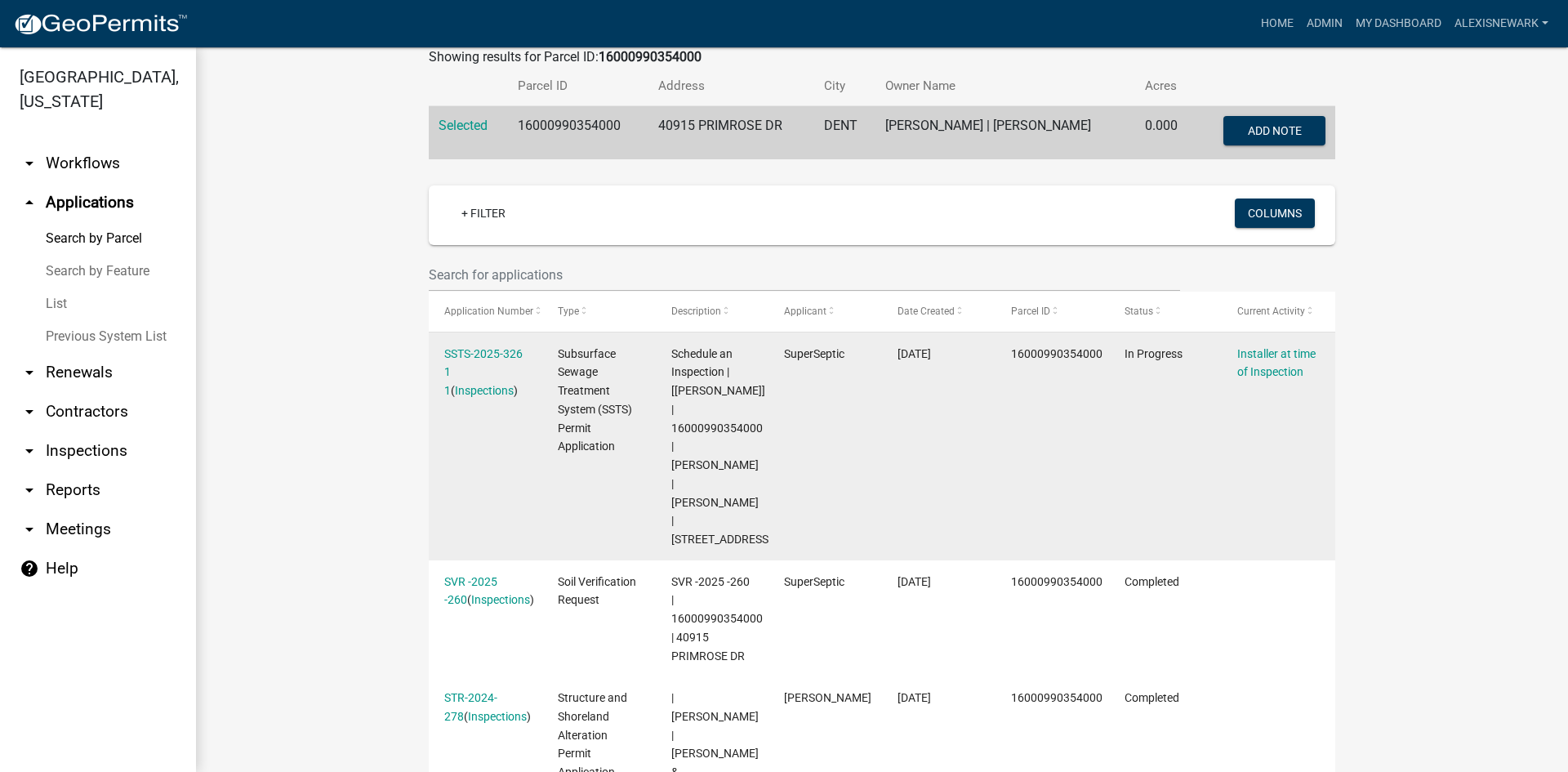
scroll to position [306, 0]
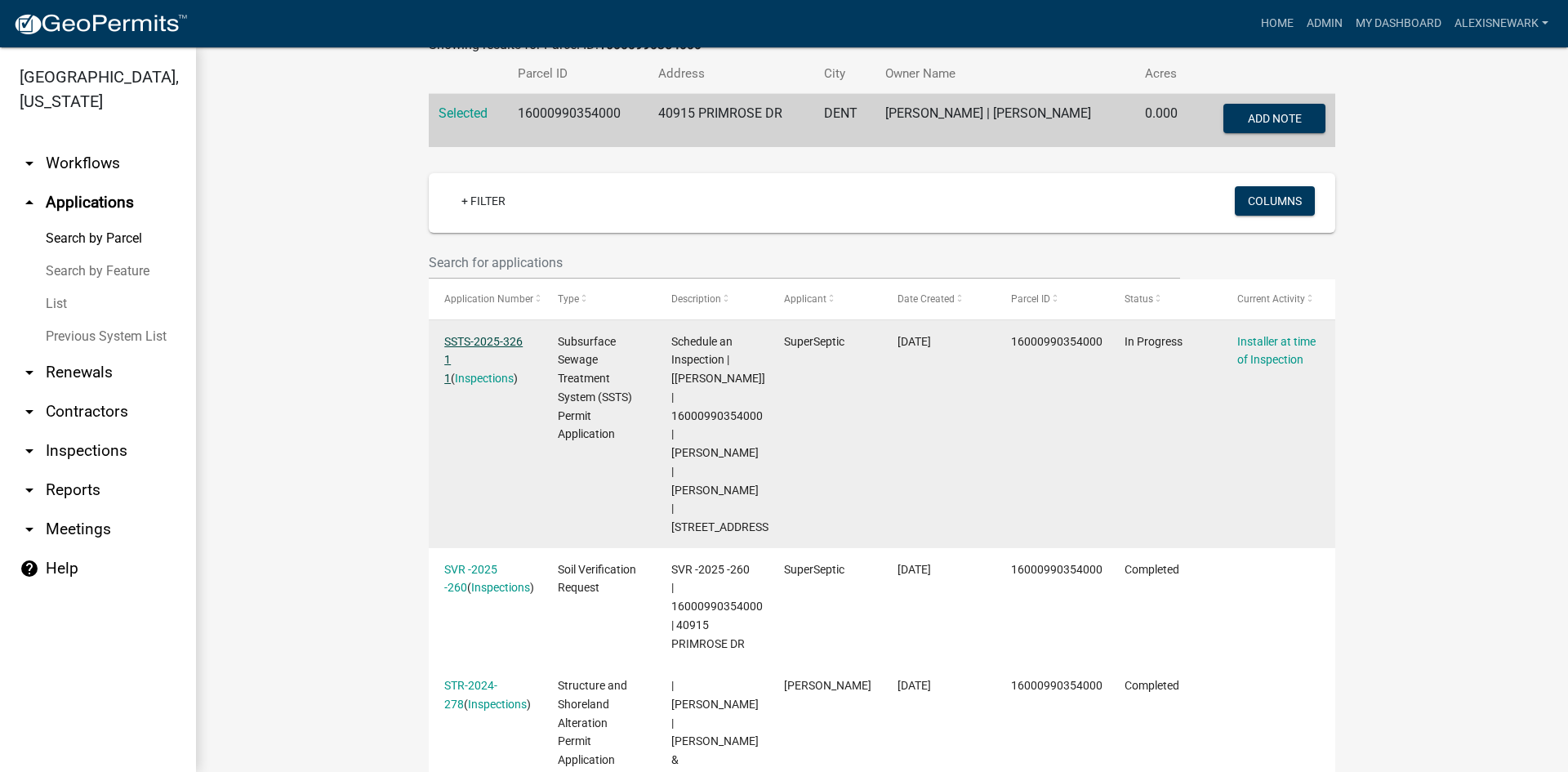
click at [488, 335] on link "SSTS-2025-326 1 1" at bounding box center [483, 360] width 79 height 50
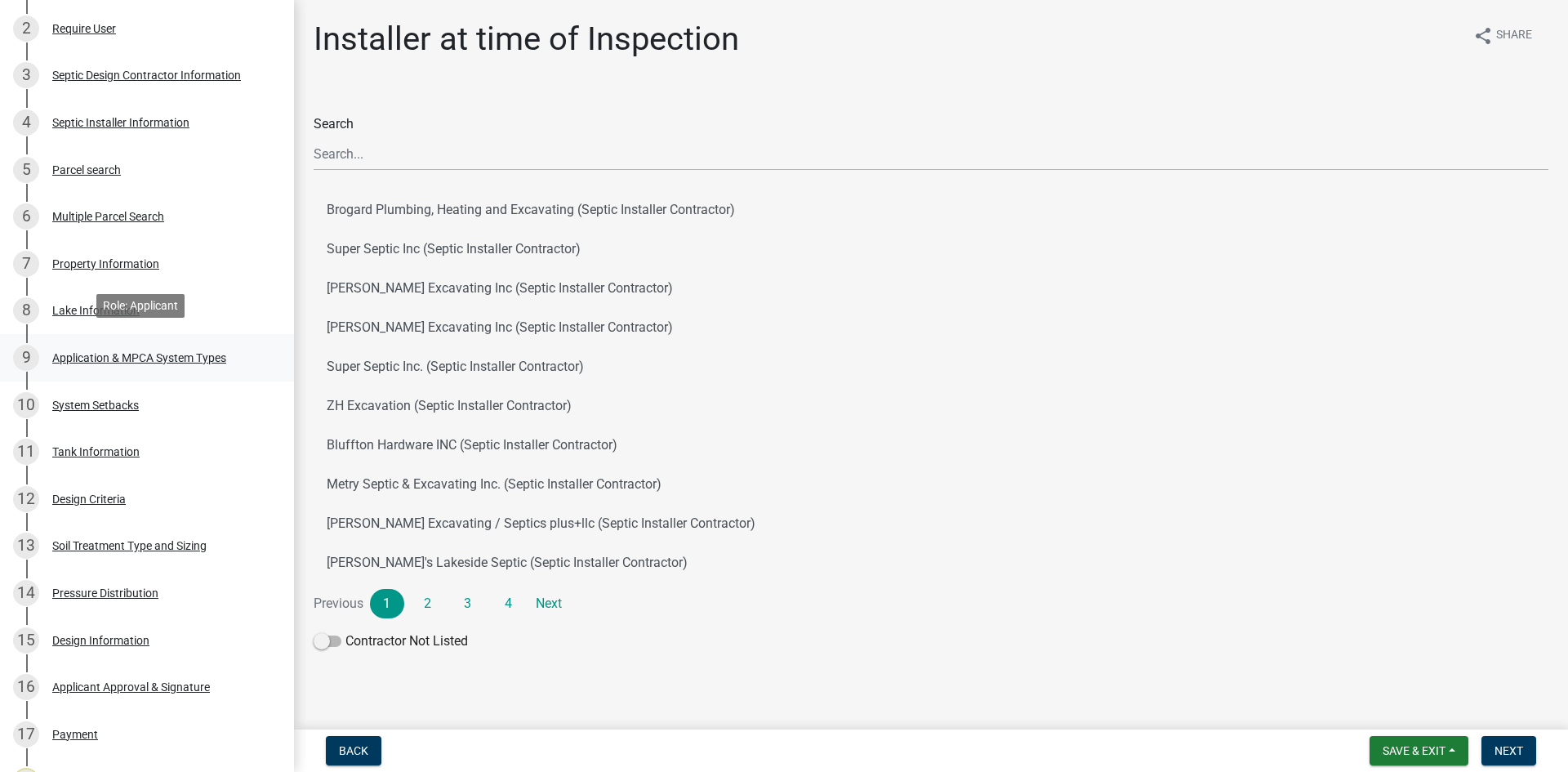
scroll to position [388, 0]
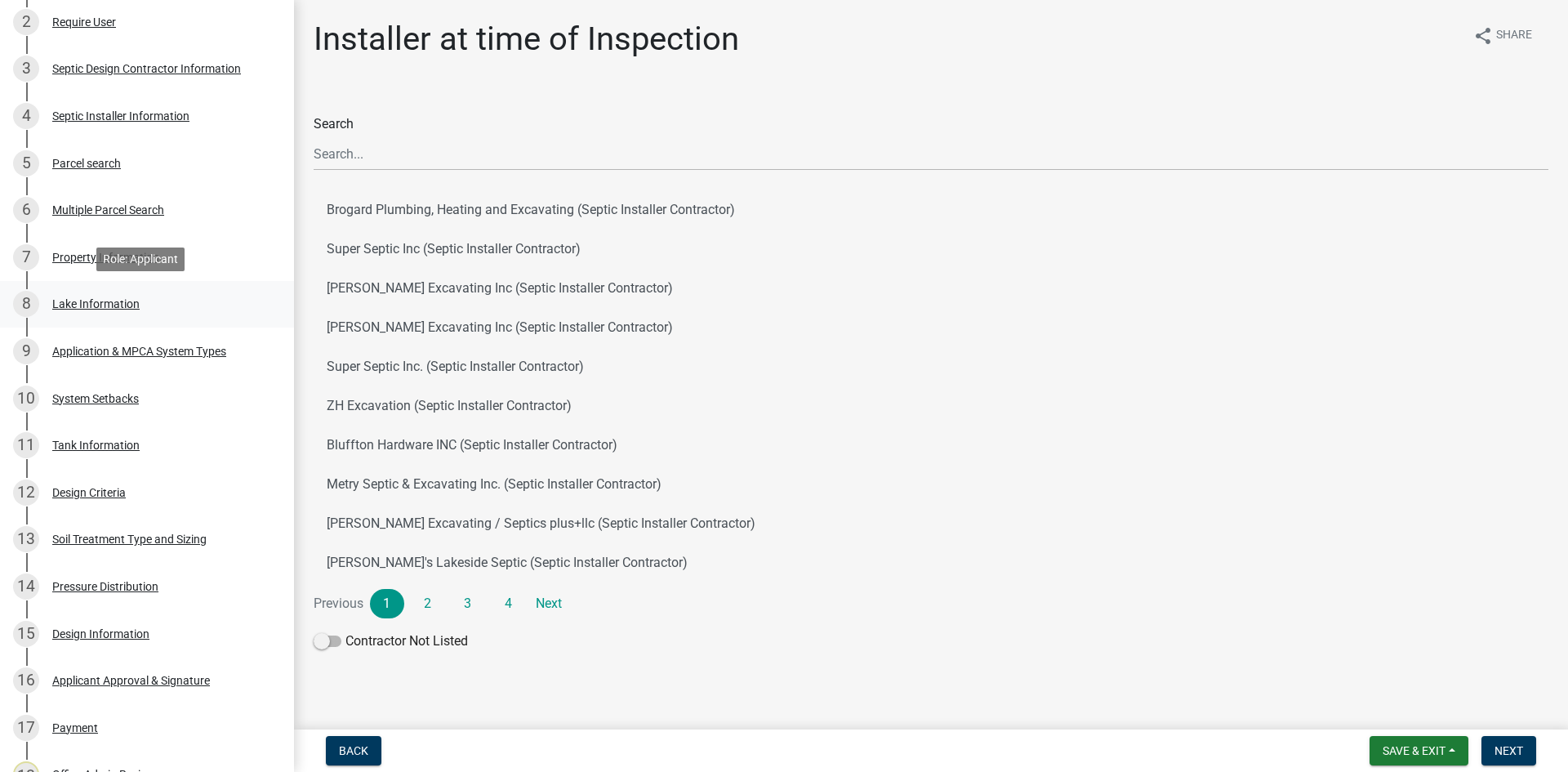
click at [156, 302] on div "8 Lake Information" at bounding box center [140, 304] width 255 height 27
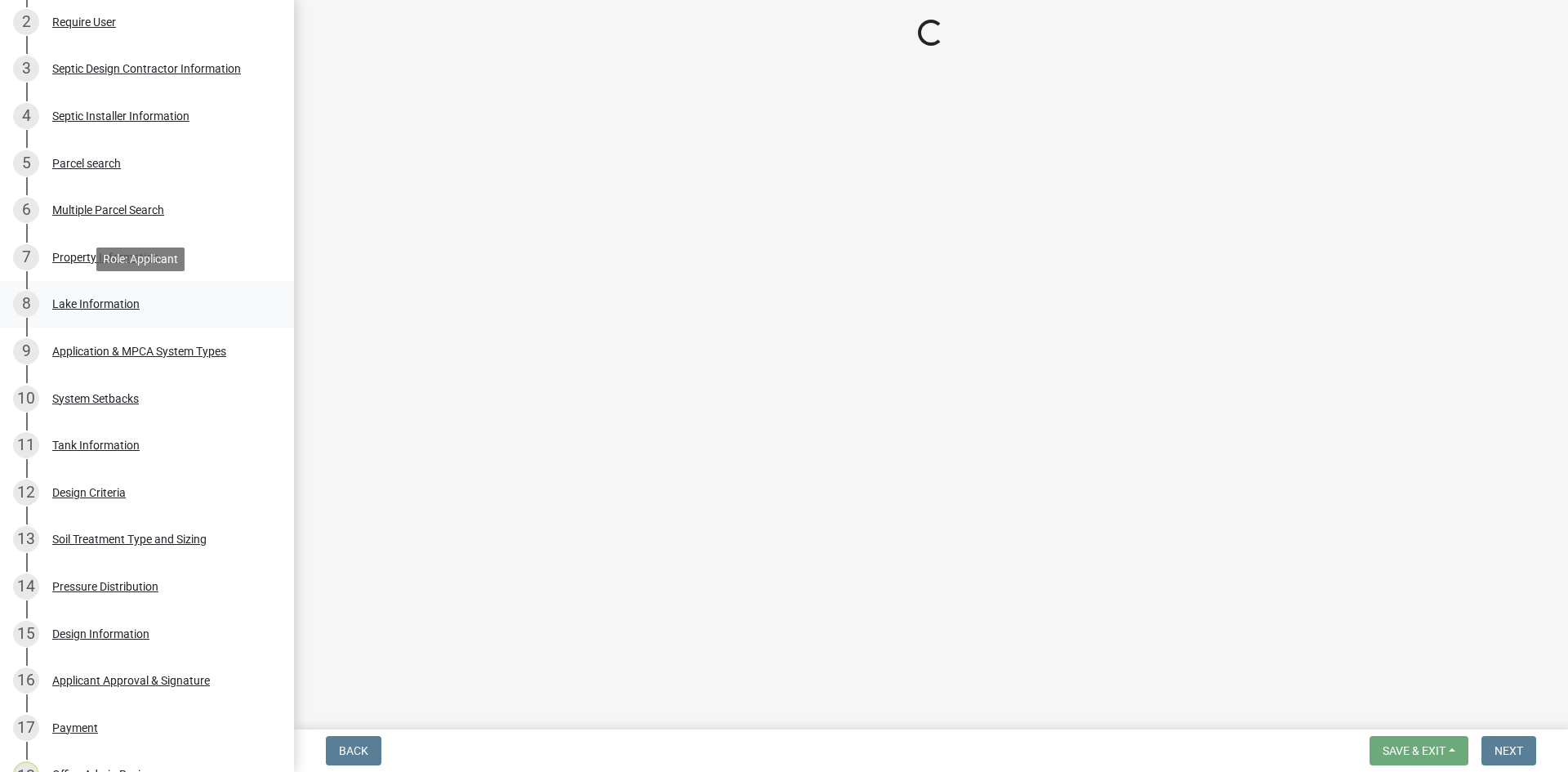
select select "0eb70aa2-2559-40a0-84d5-16e1f713a3e0"
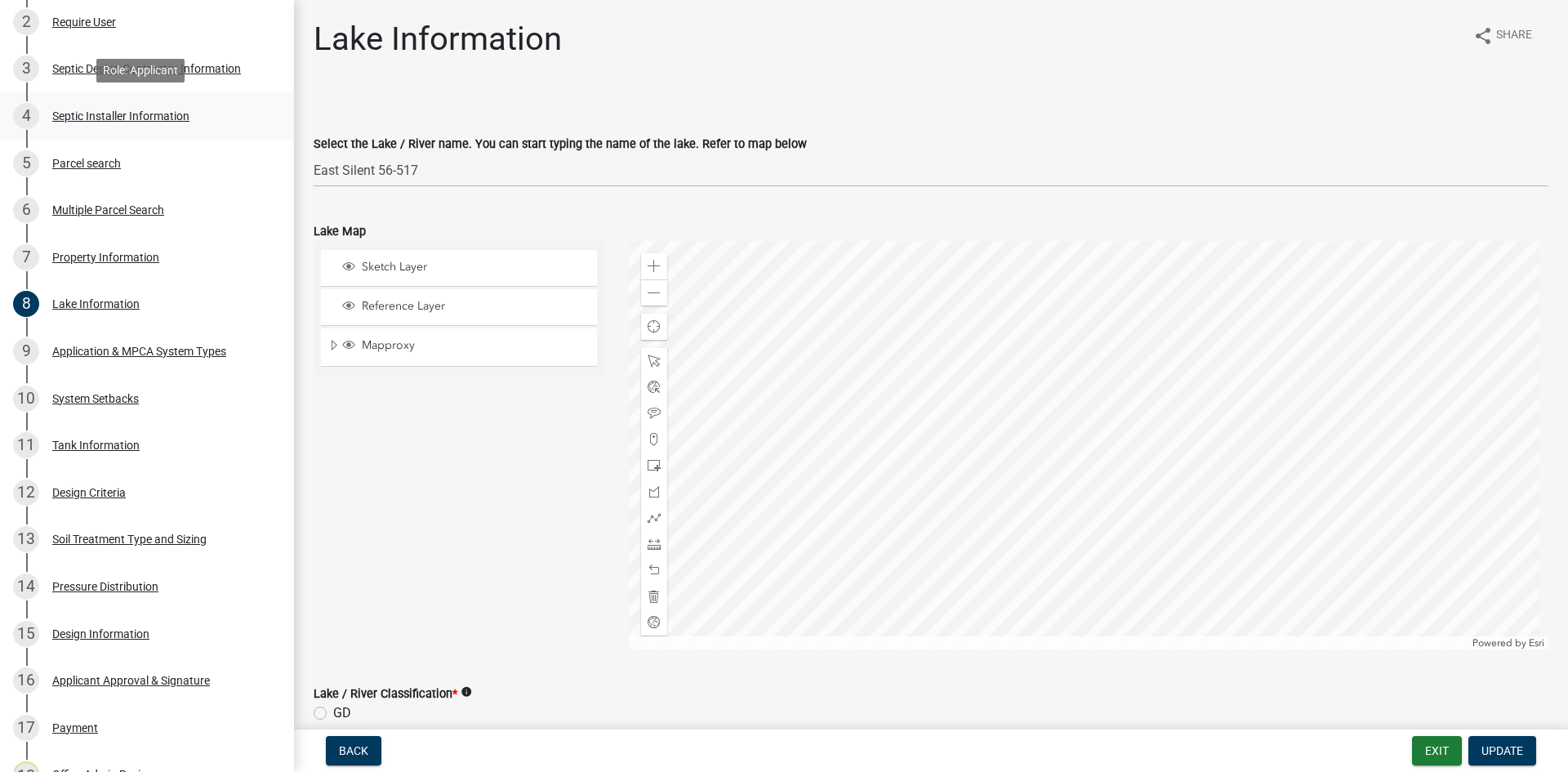
click at [217, 125] on div "4 Septic Installer Information" at bounding box center [140, 117] width 255 height 27
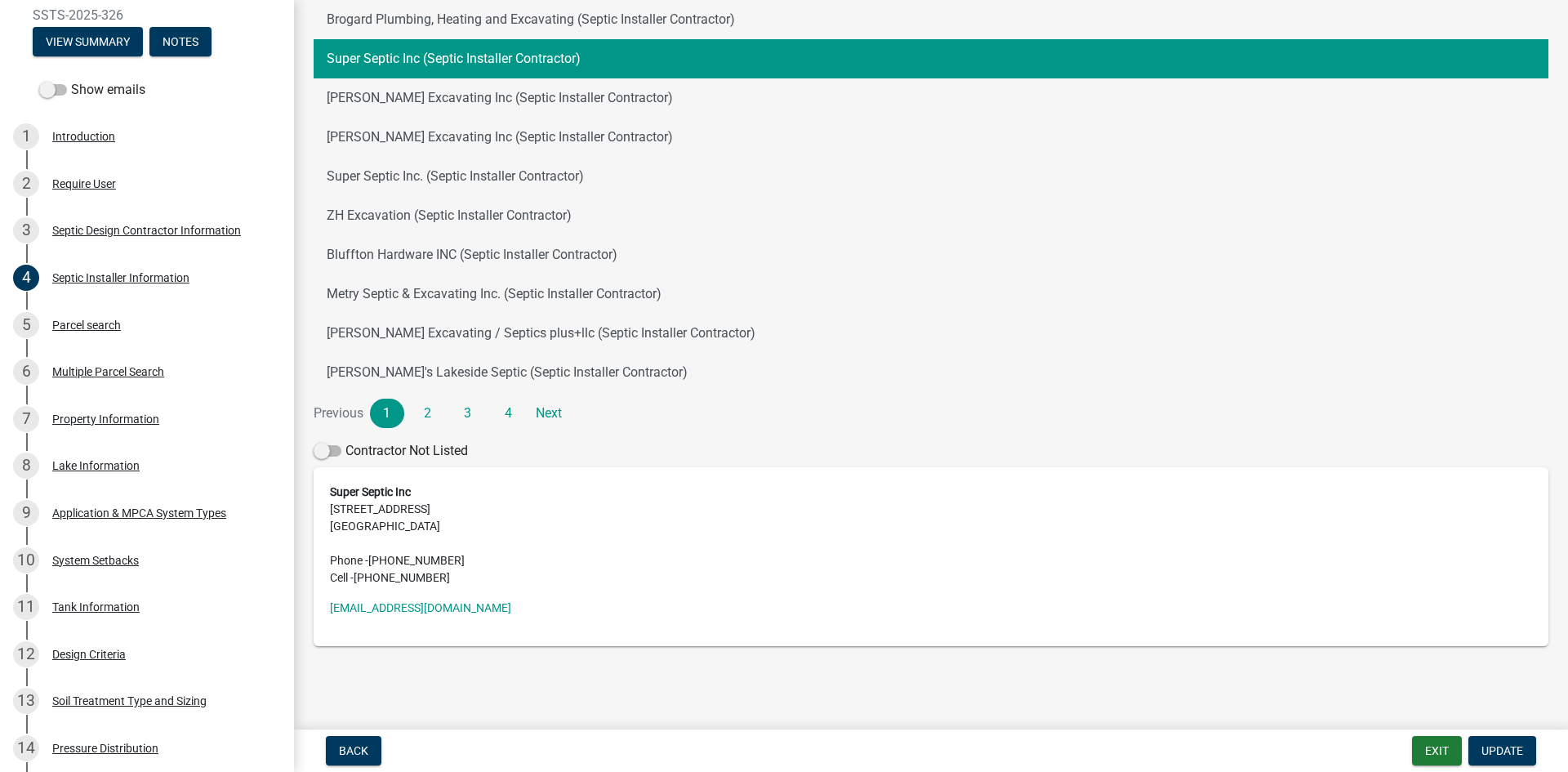
scroll to position [224, 0]
click at [252, 504] on div "9 Application & MPCA System Types" at bounding box center [140, 514] width 255 height 27
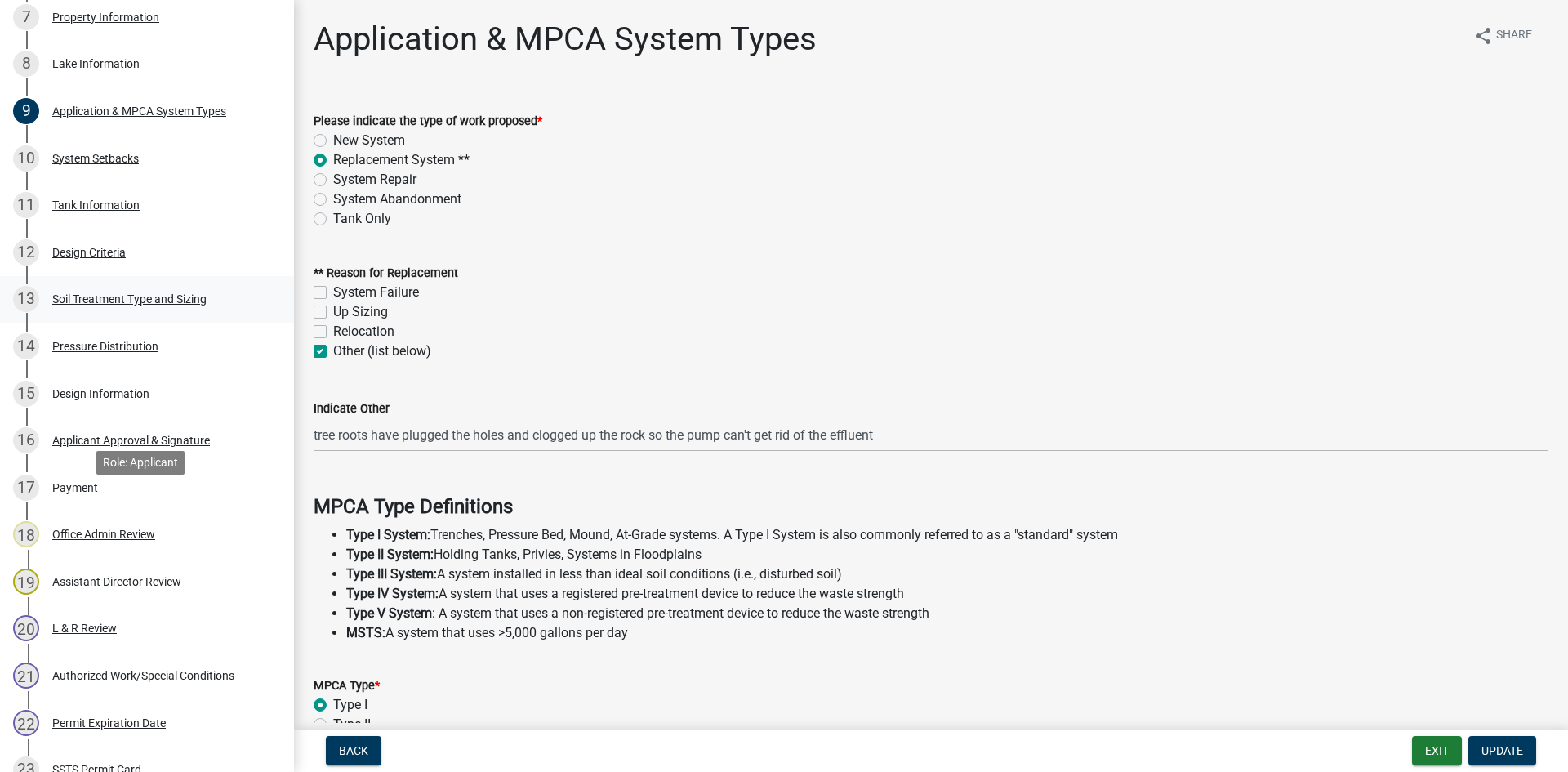
scroll to position [633, 0]
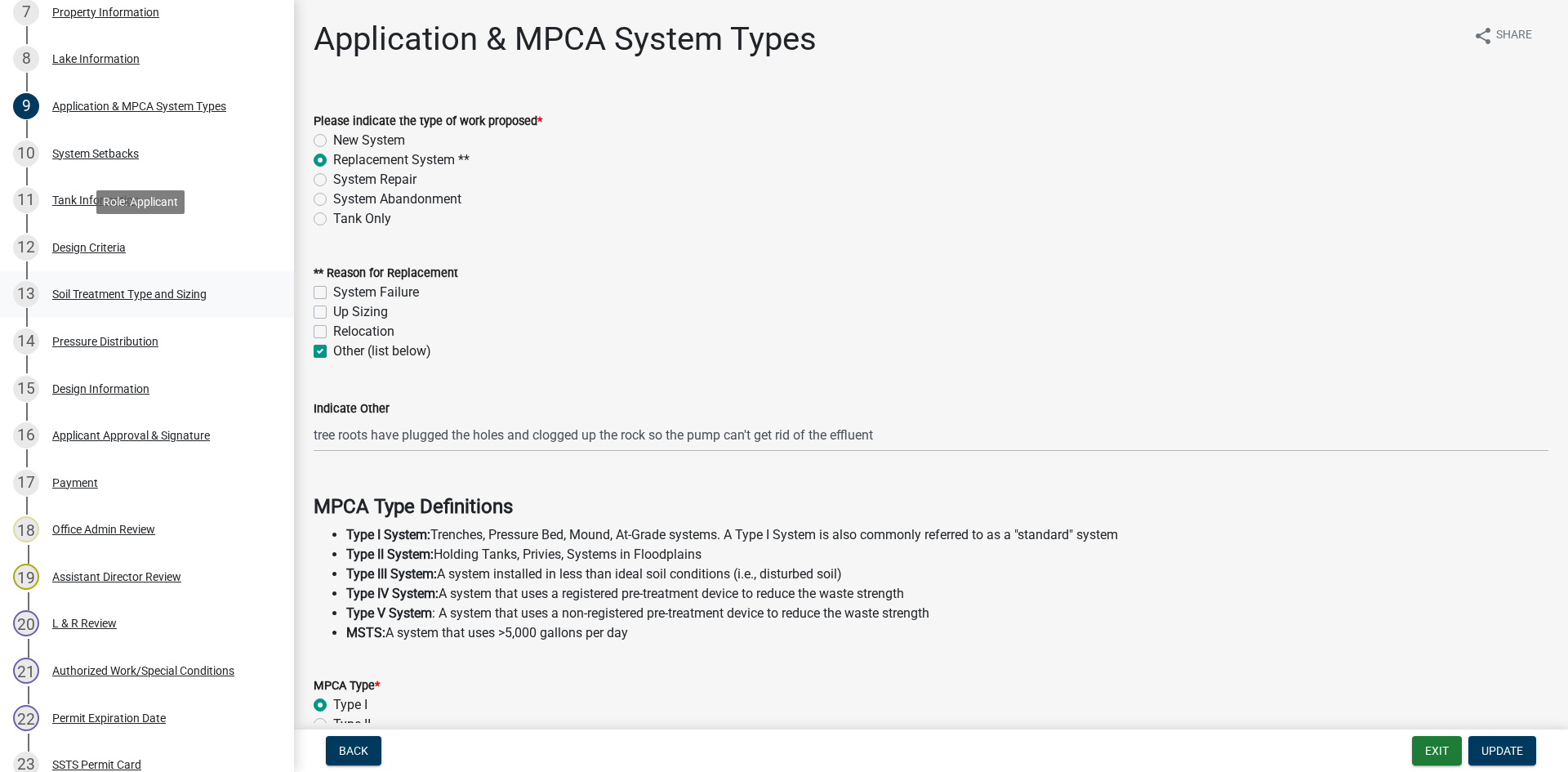
click at [141, 281] on div "13 Soil Treatment Type and Sizing" at bounding box center [140, 295] width 255 height 27
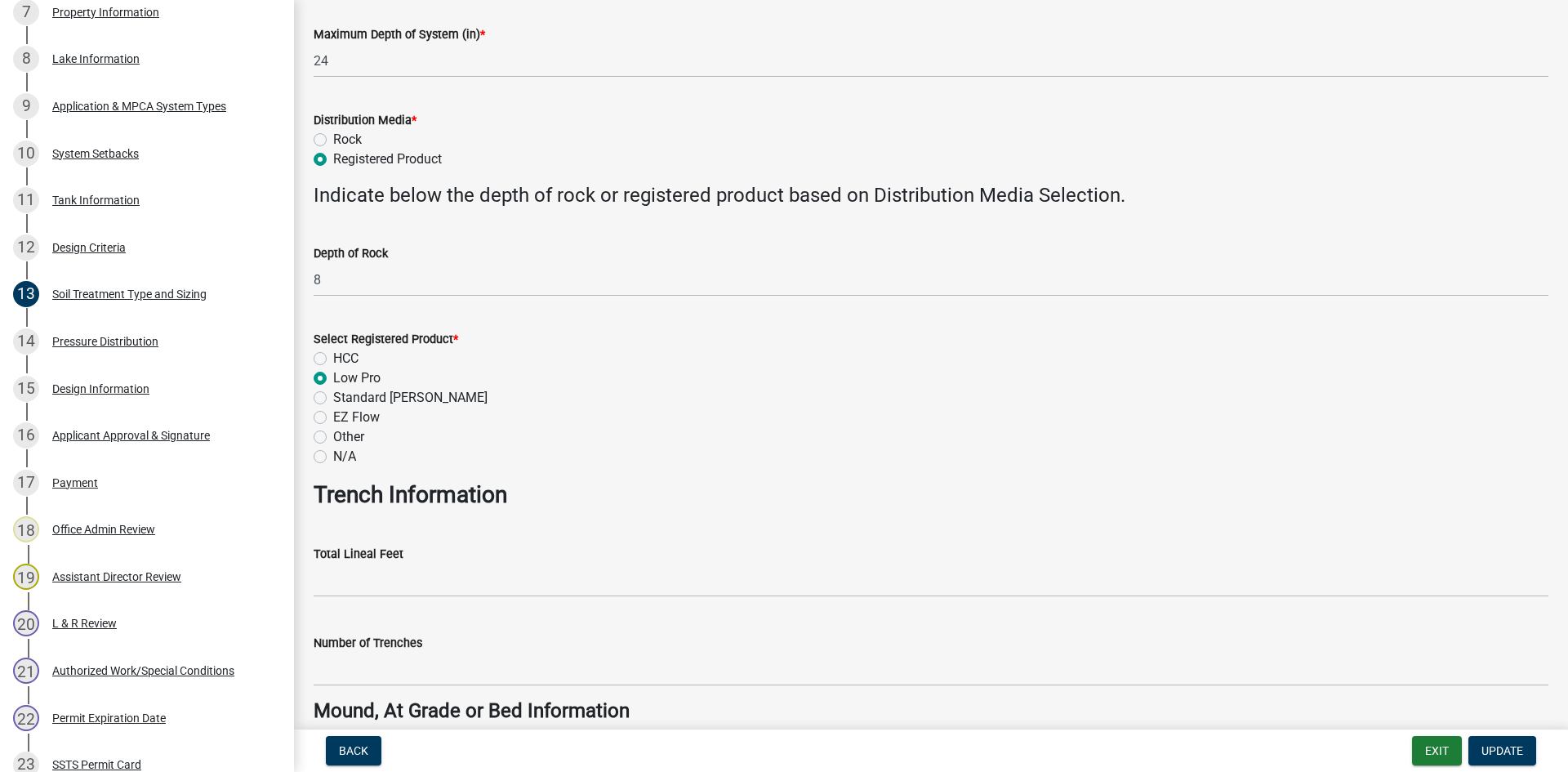
scroll to position [531, 0]
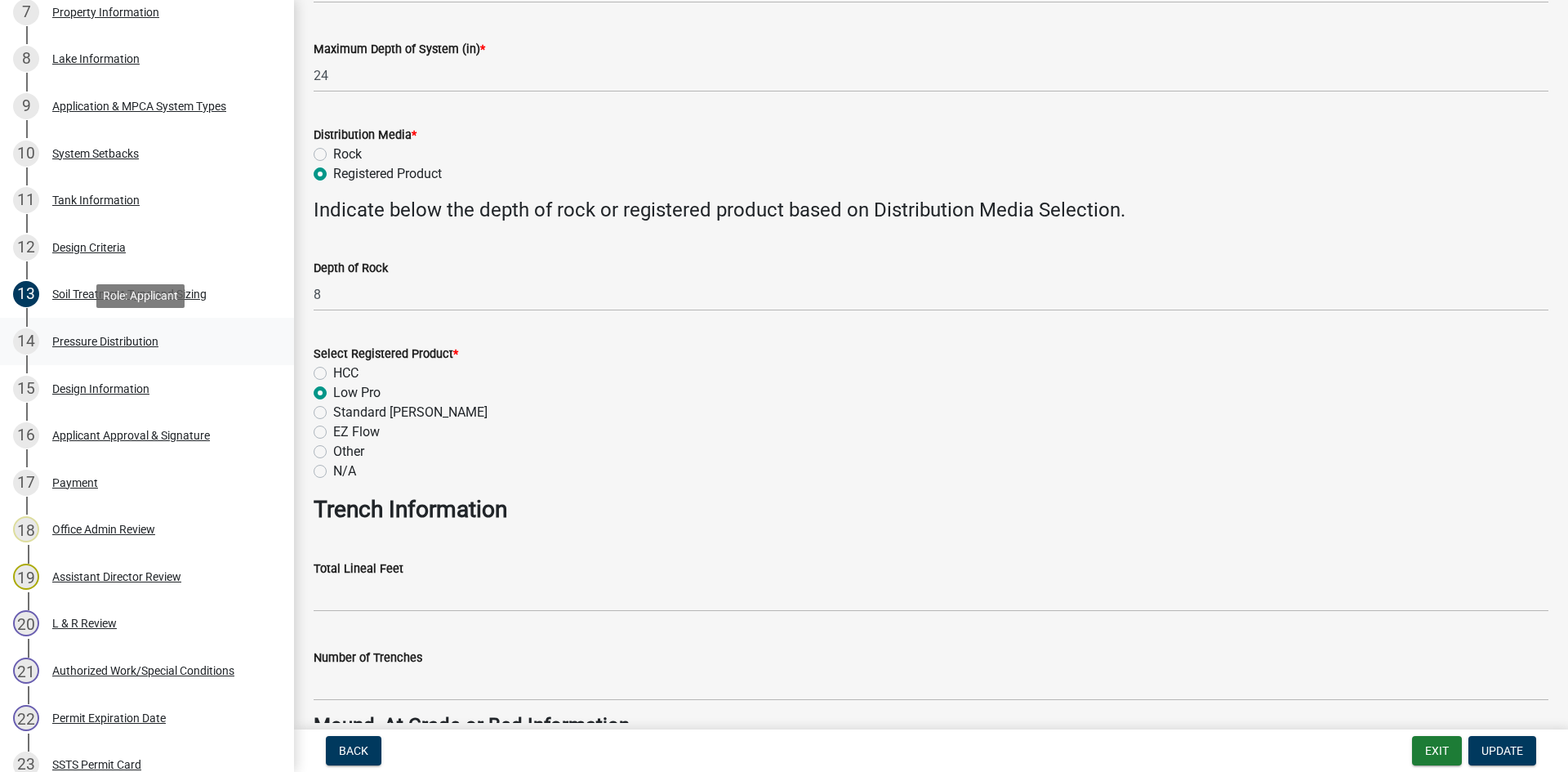
click at [184, 340] on div "14 Pressure Distribution" at bounding box center [140, 342] width 255 height 27
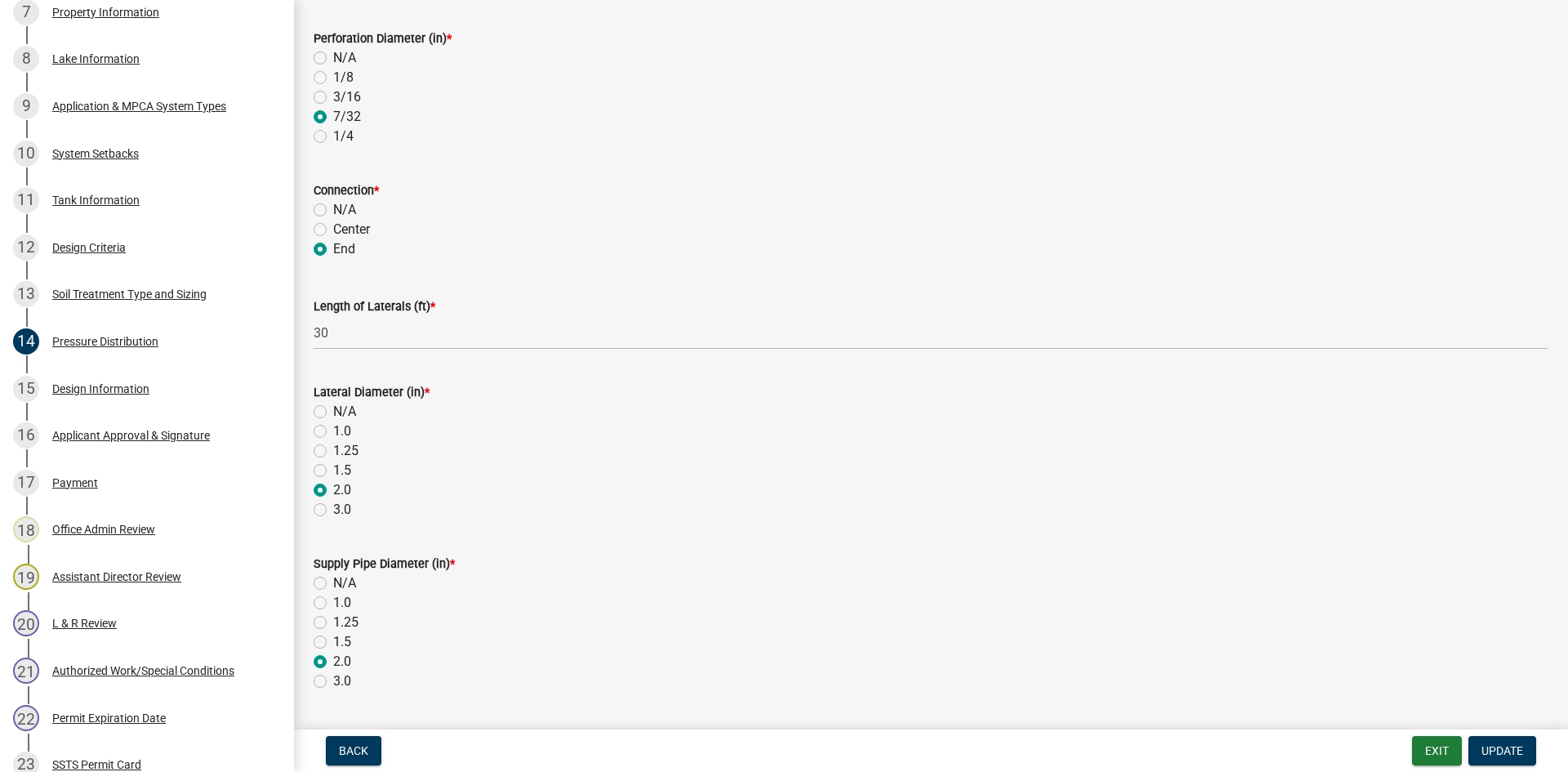
scroll to position [347, 0]
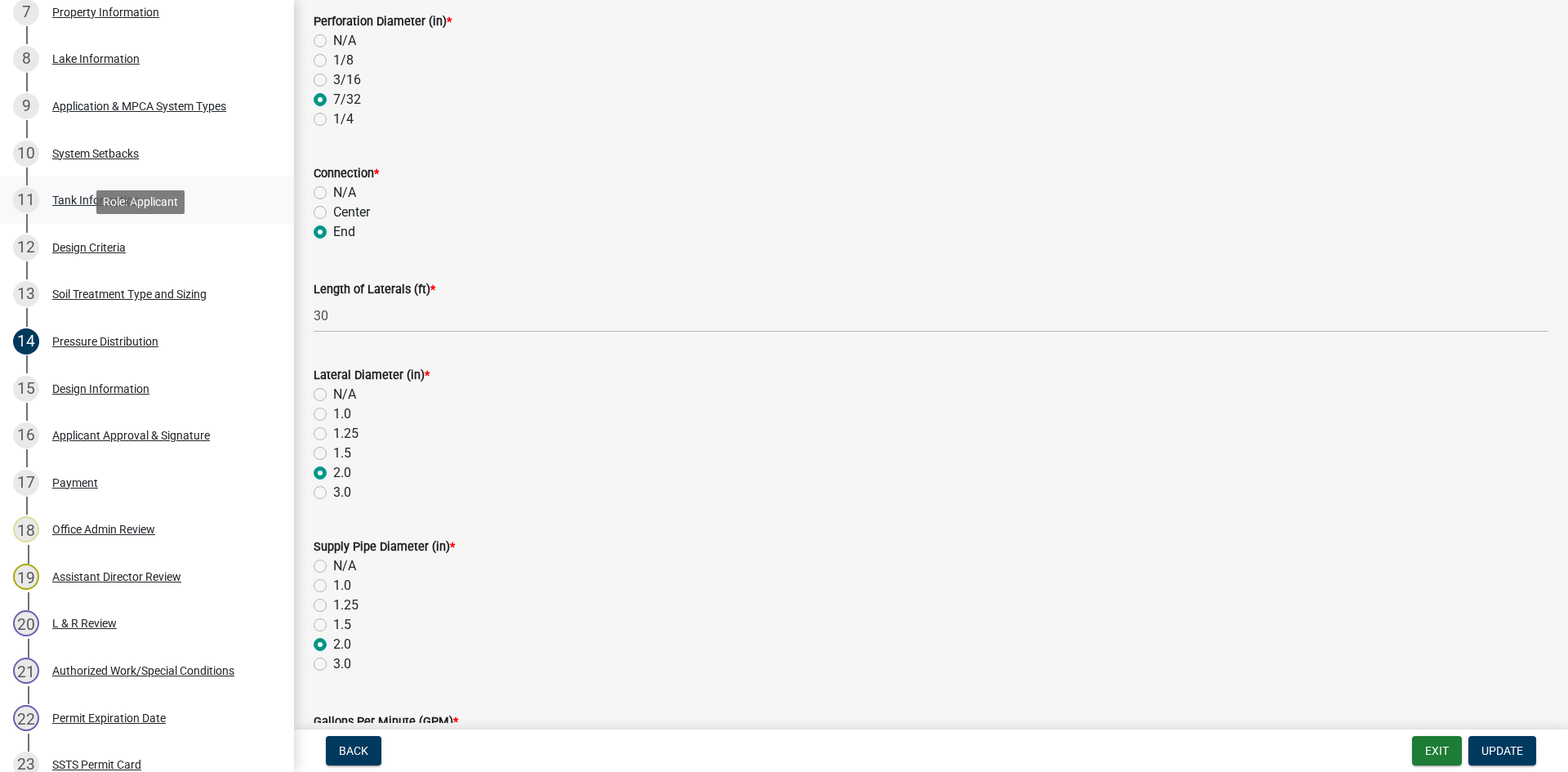
click at [200, 199] on div "11 Tank Information" at bounding box center [140, 200] width 255 height 27
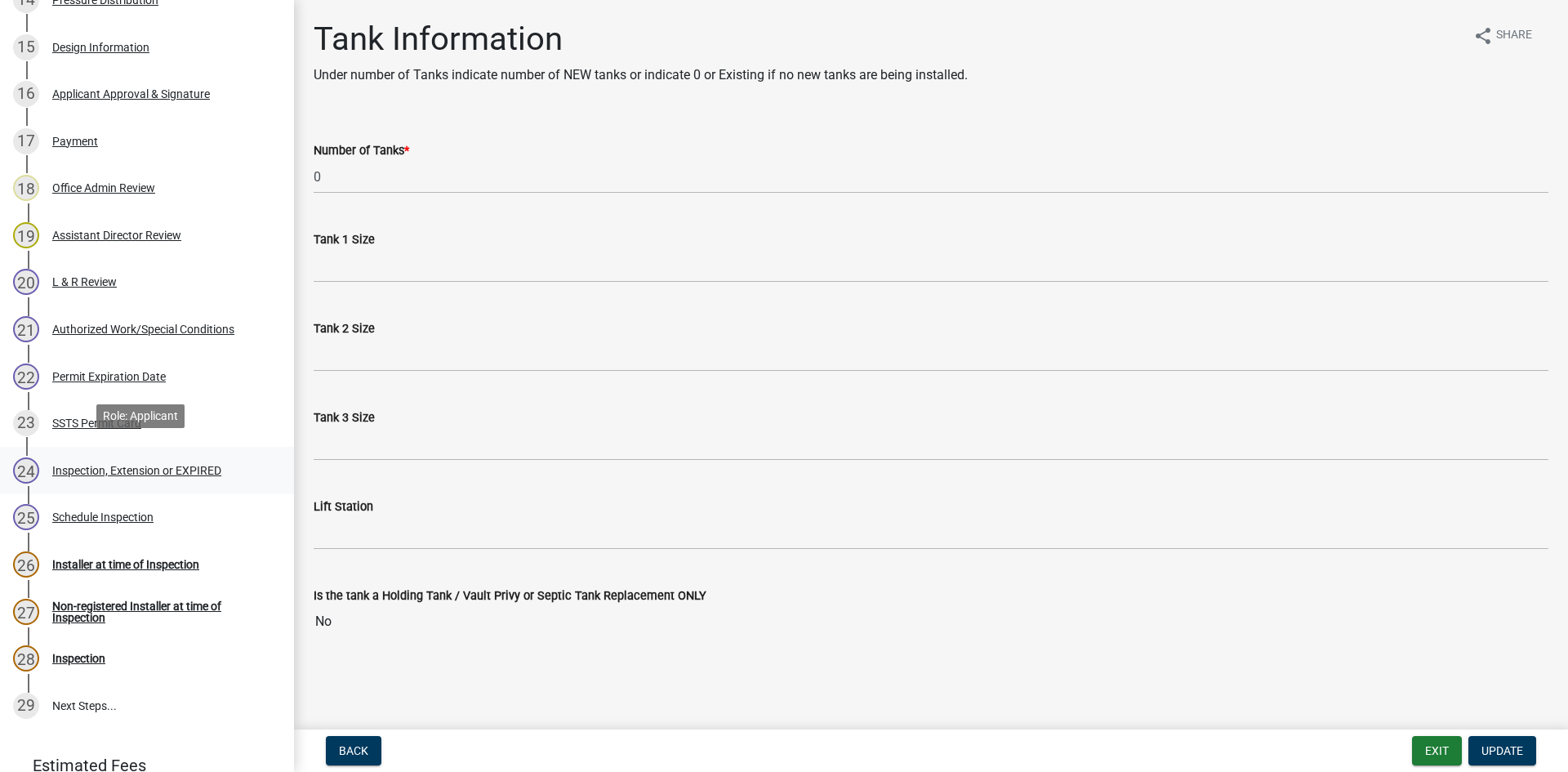
scroll to position [1000, 0]
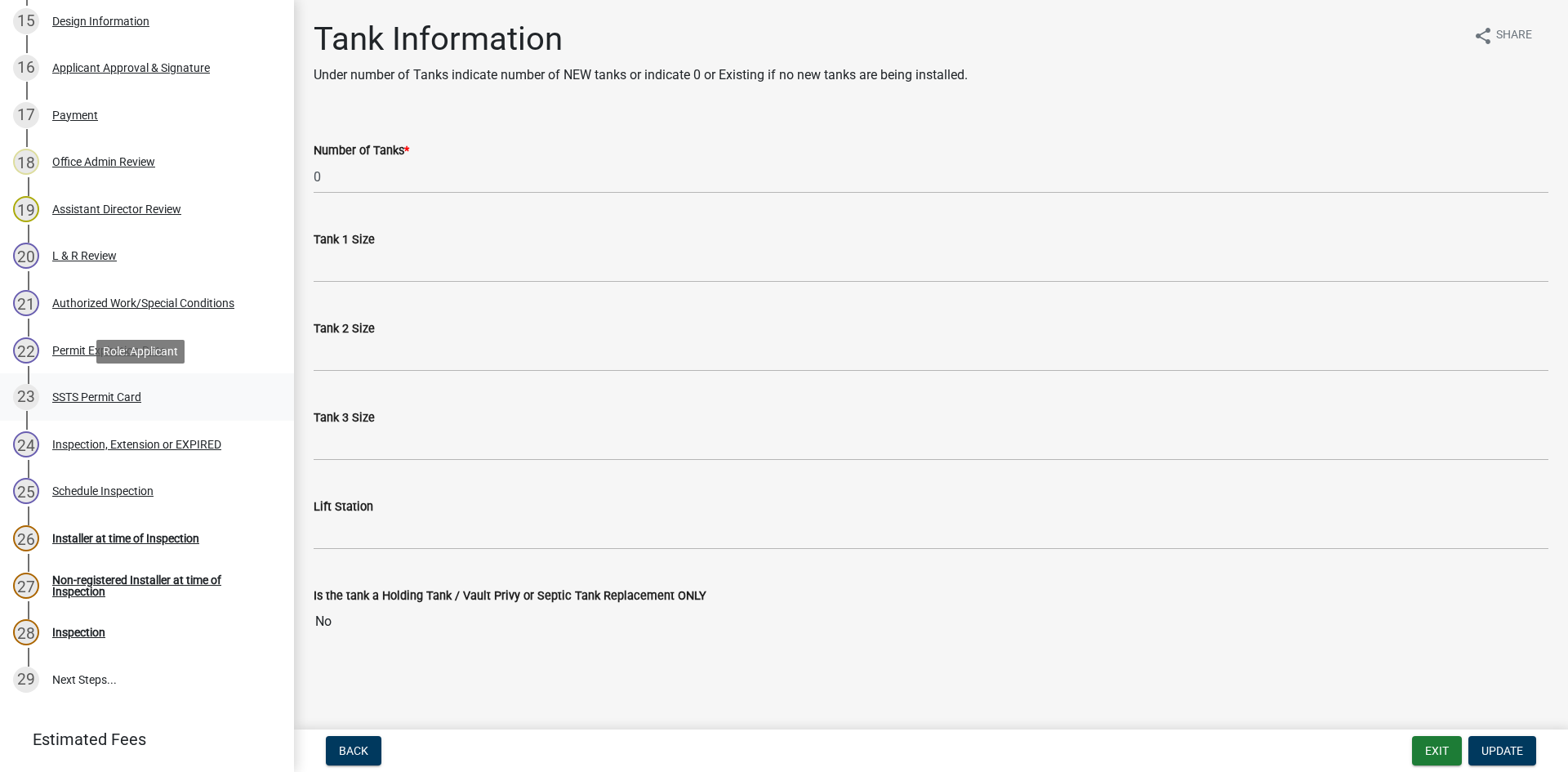
click at [166, 396] on div "23 SSTS Permit Card" at bounding box center [140, 397] width 255 height 27
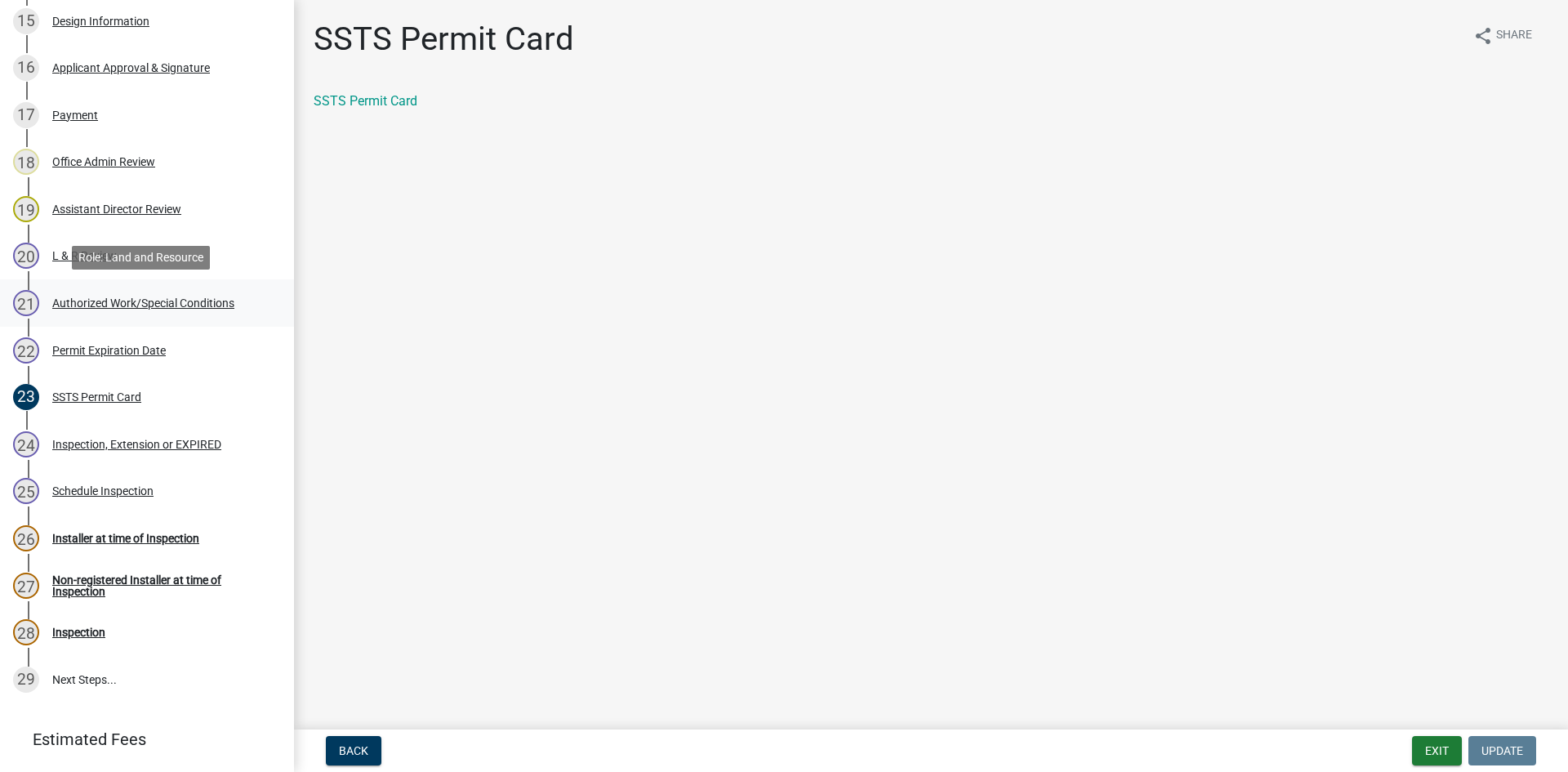
click at [147, 294] on div "21 Authorized Work/Special Conditions" at bounding box center [140, 303] width 255 height 27
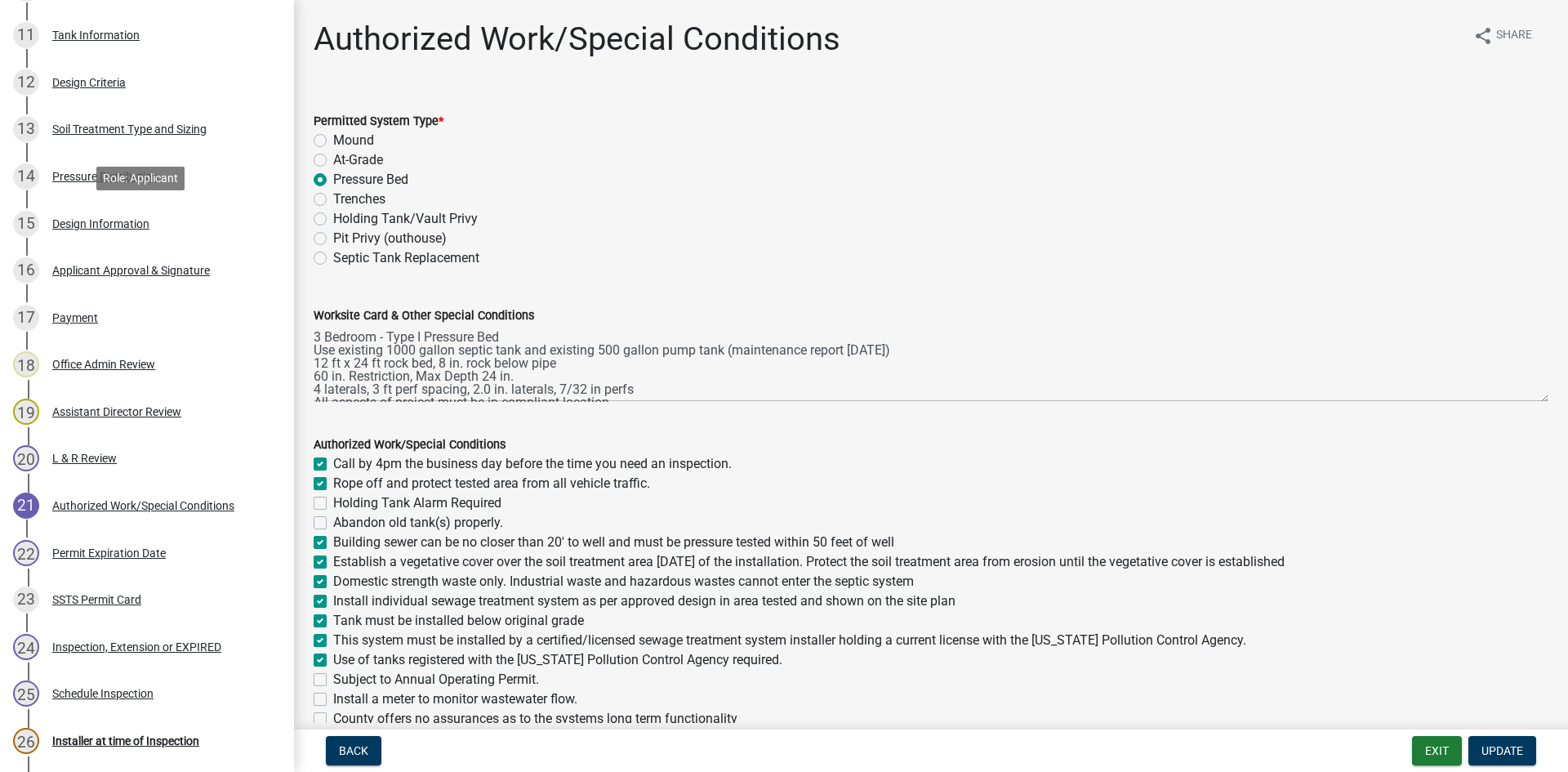
scroll to position [797, 0]
click at [134, 168] on div "14 Pressure Distribution" at bounding box center [140, 178] width 255 height 27
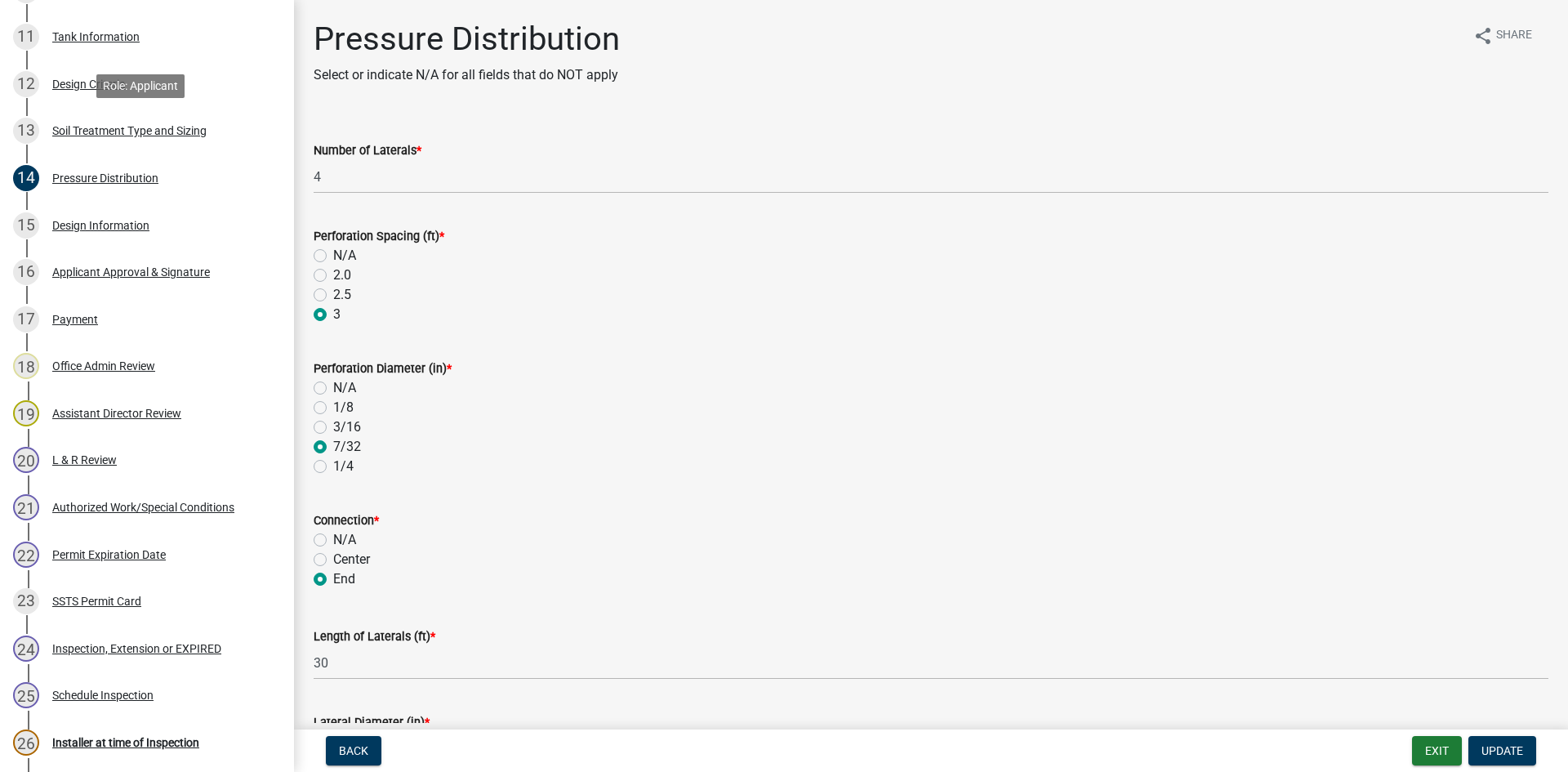
click at [105, 76] on div "12 Design Criteria" at bounding box center [140, 84] width 255 height 27
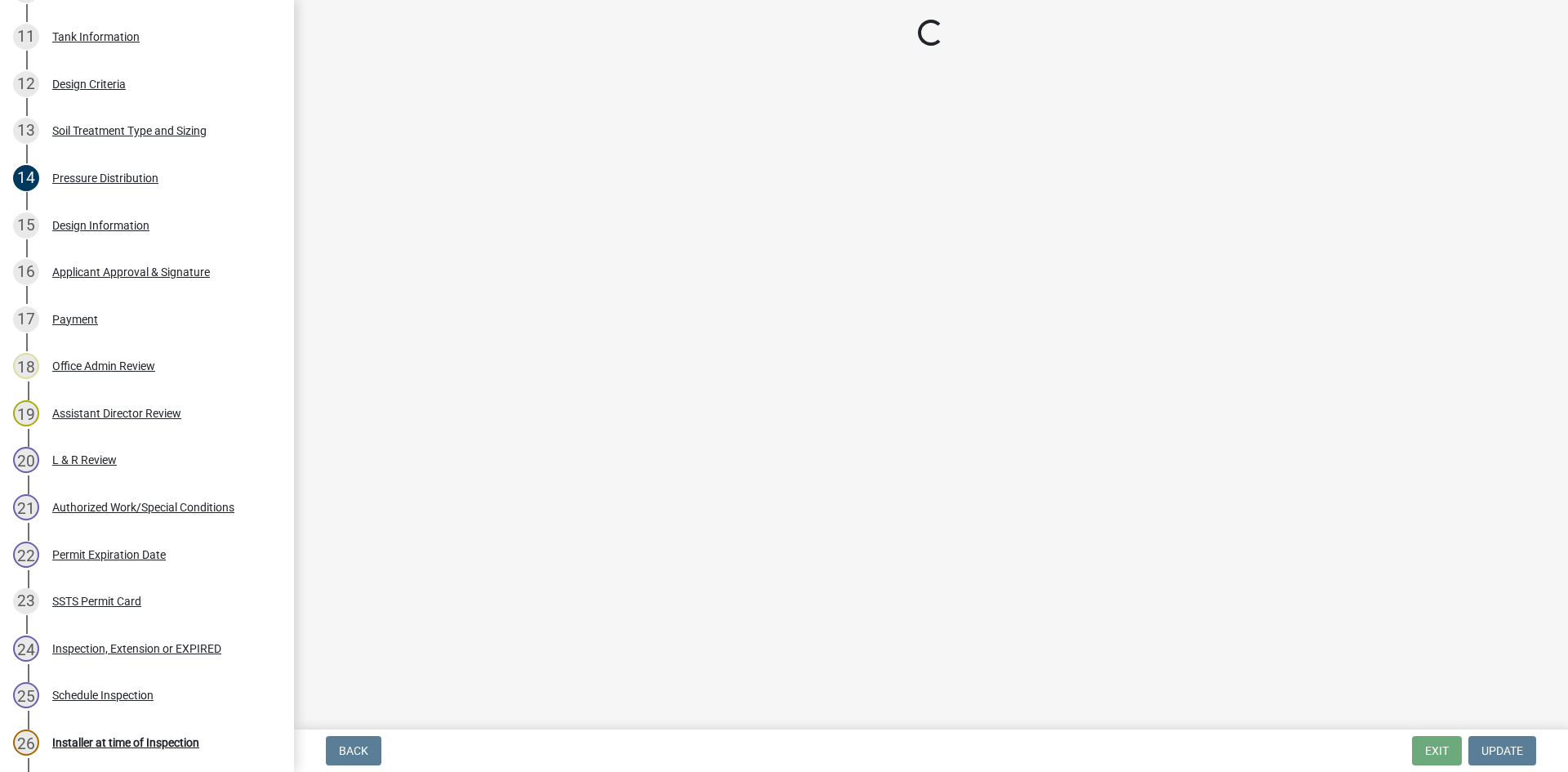
select select "eaa6e4cf-be76-4366-bfe5-e87acfaaf3f4"
select select "48b77c43-c0ca-4757-a1b1-e2e69db0f822"
select select "14354fbd-e666-4c9c-b77c-8c181d233a28"
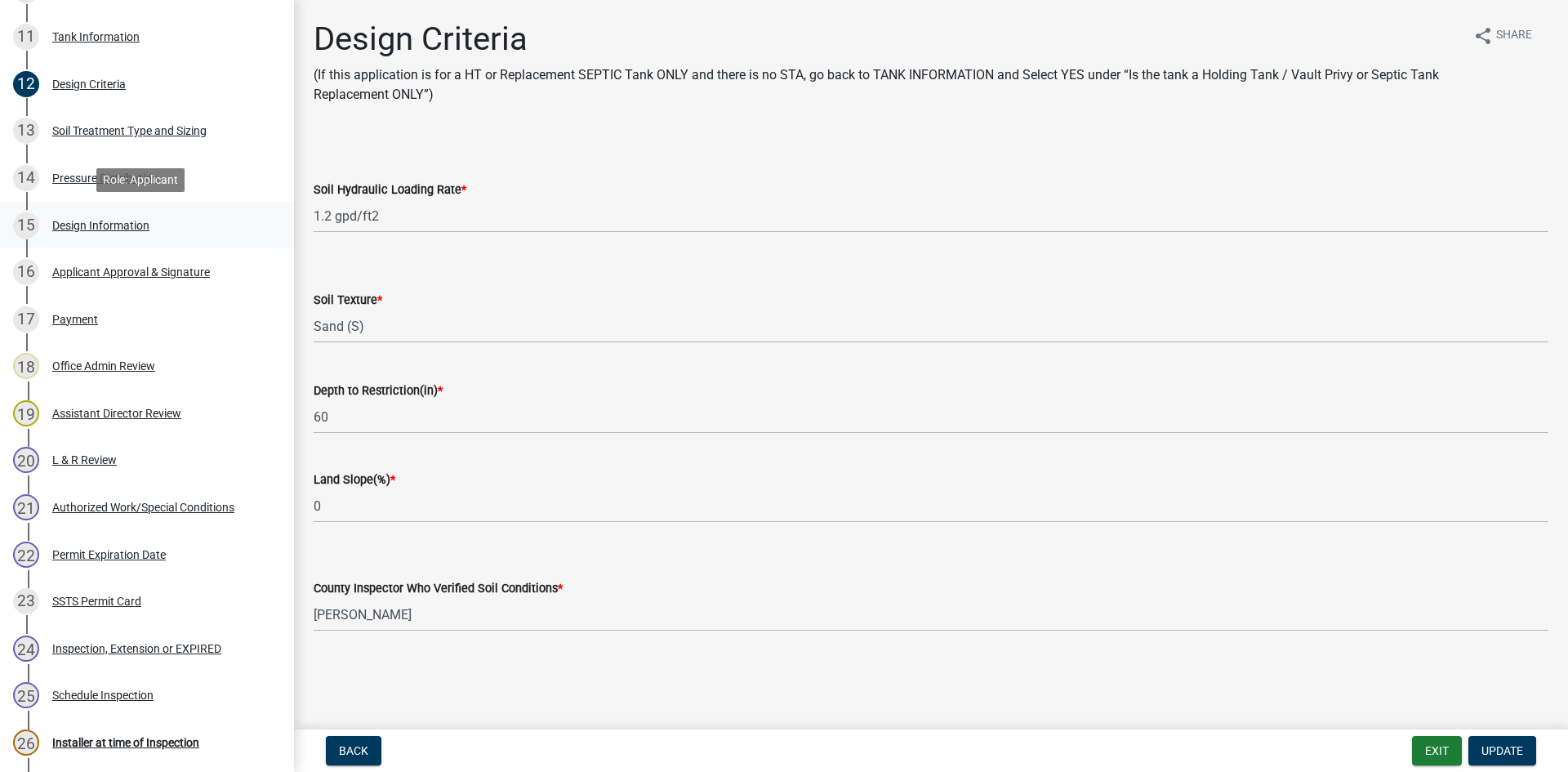
click at [116, 216] on div "15 Design Information" at bounding box center [140, 225] width 255 height 27
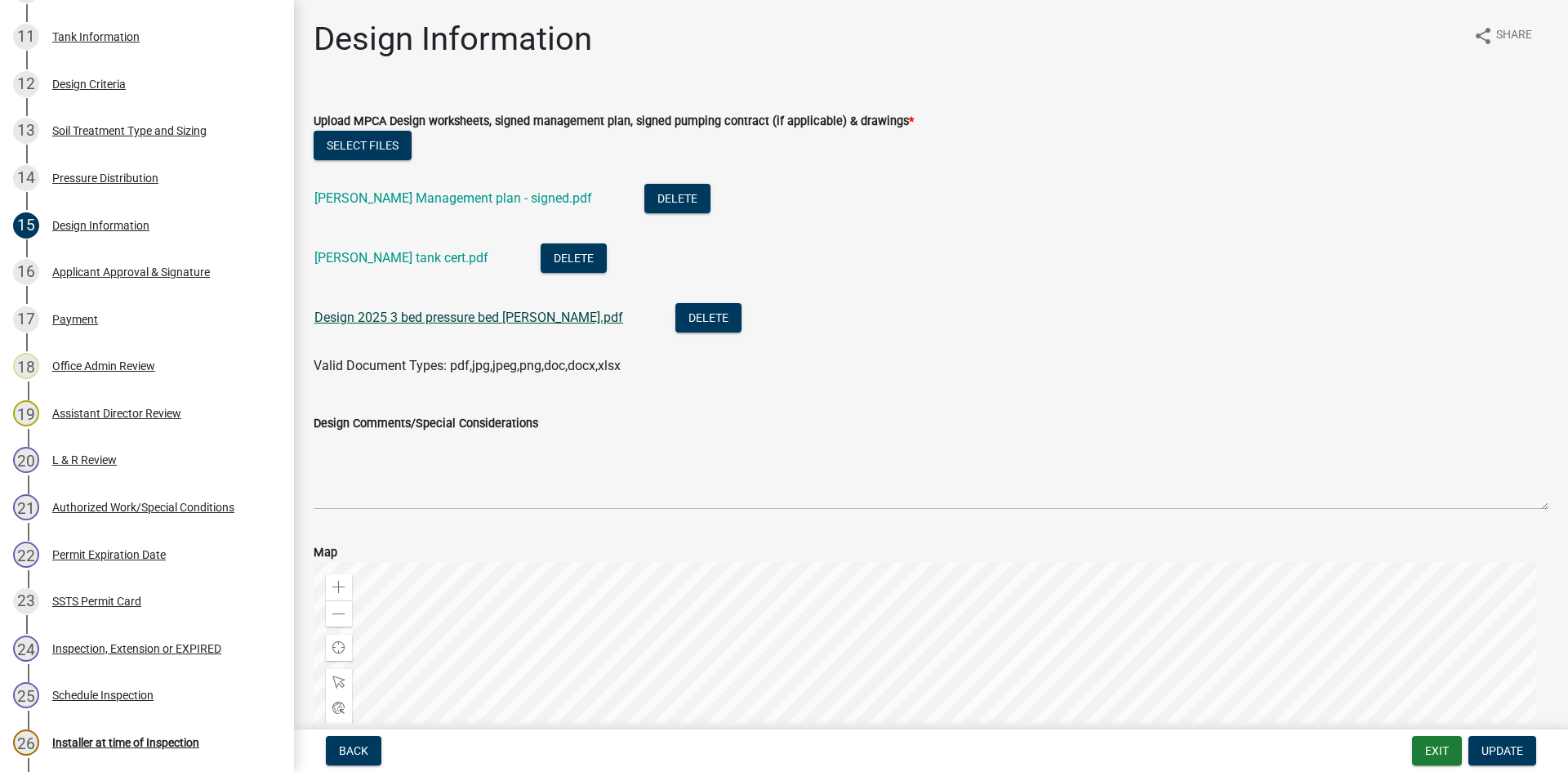
click at [437, 310] on link "Design 2025 3 bed pressure bed [PERSON_NAME].pdf" at bounding box center [469, 317] width 309 height 15
